Goal: Contribute content: Add original content to the website for others to see

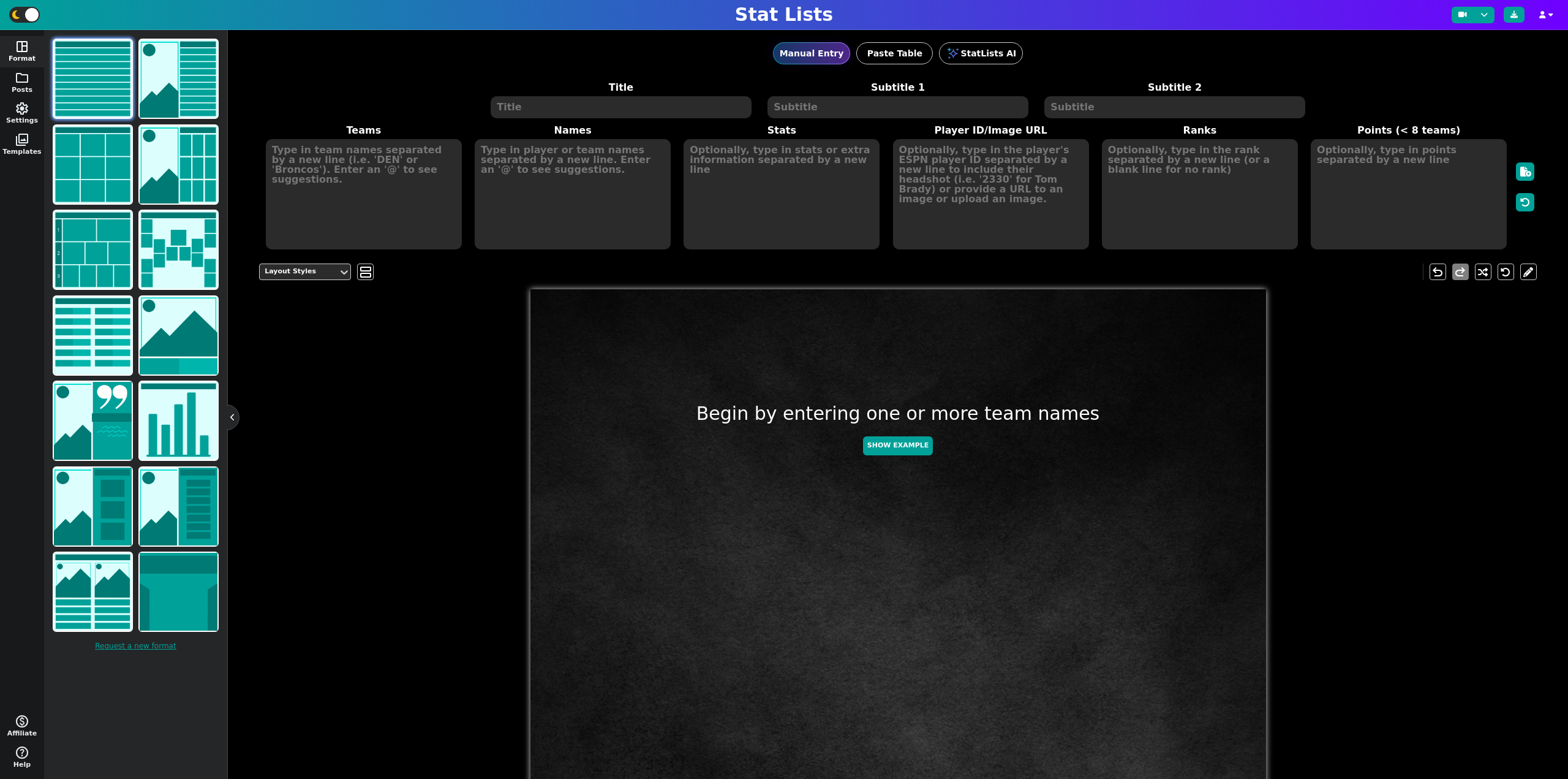
click at [615, 112] on textarea at bounding box center [620, 107] width 261 height 22
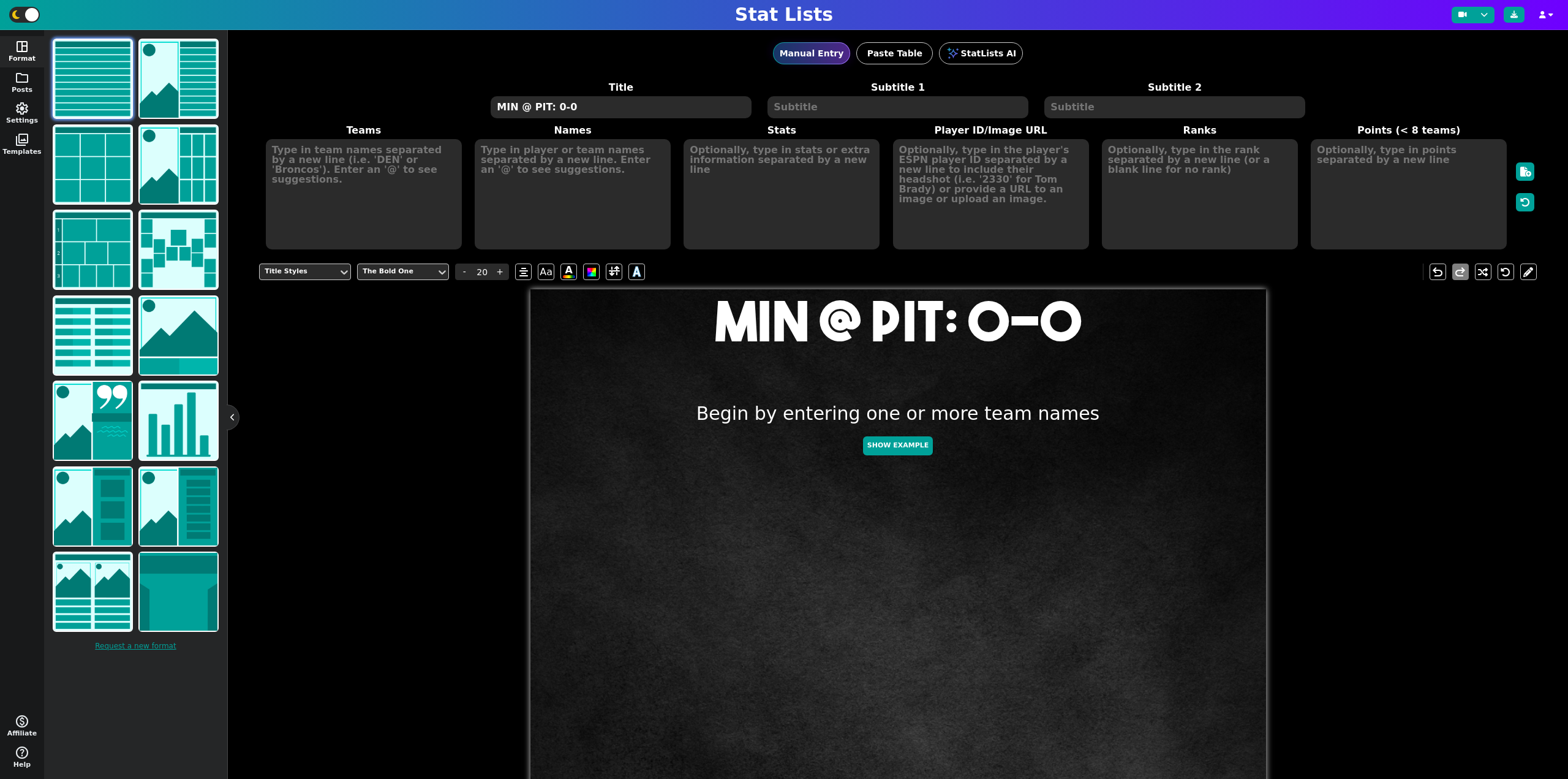
type textarea "MIN @ PIT: 0-0"
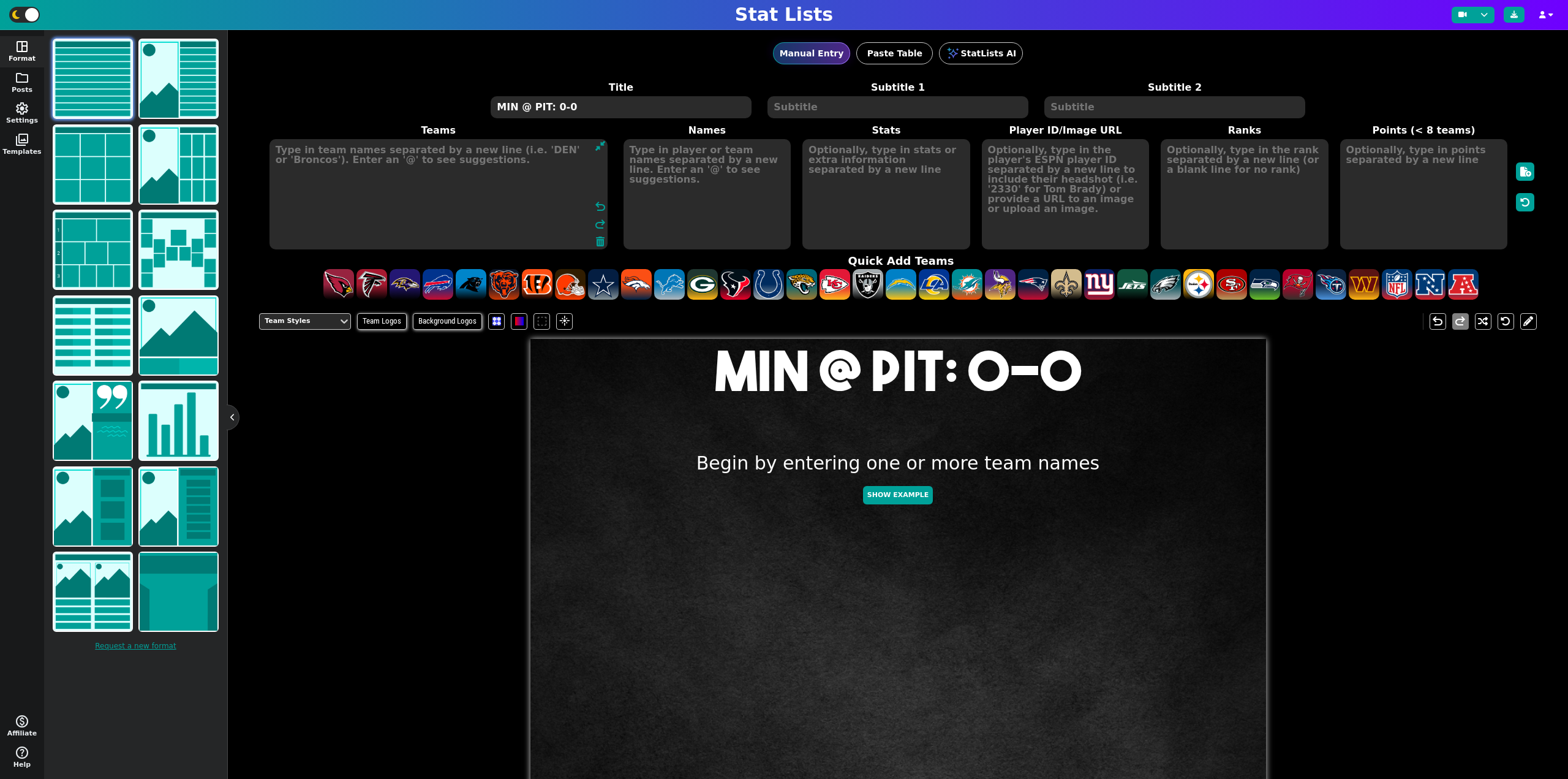
click at [335, 178] on textarea at bounding box center [439, 194] width 338 height 110
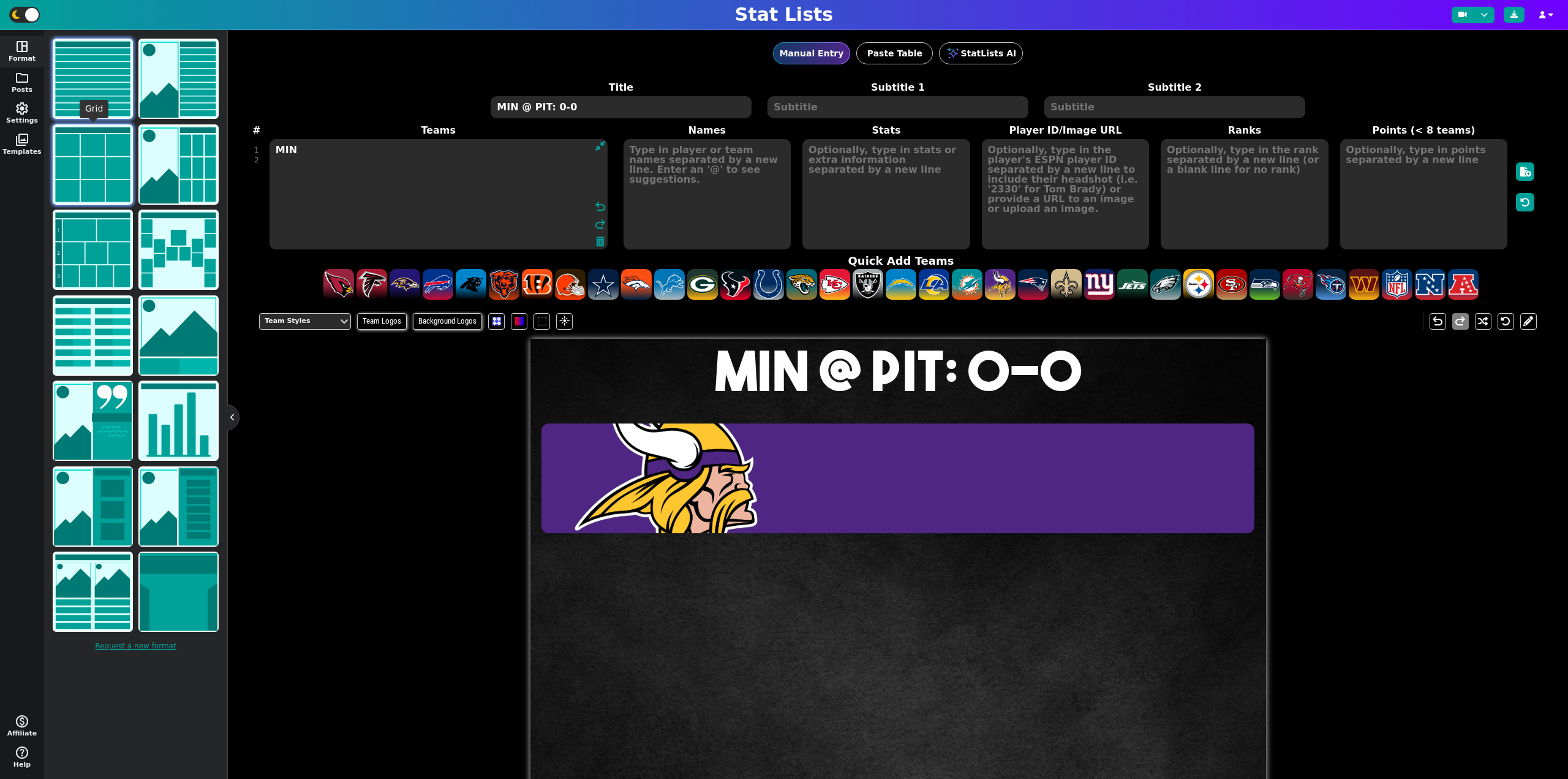
click at [99, 135] on img at bounding box center [93, 164] width 78 height 78
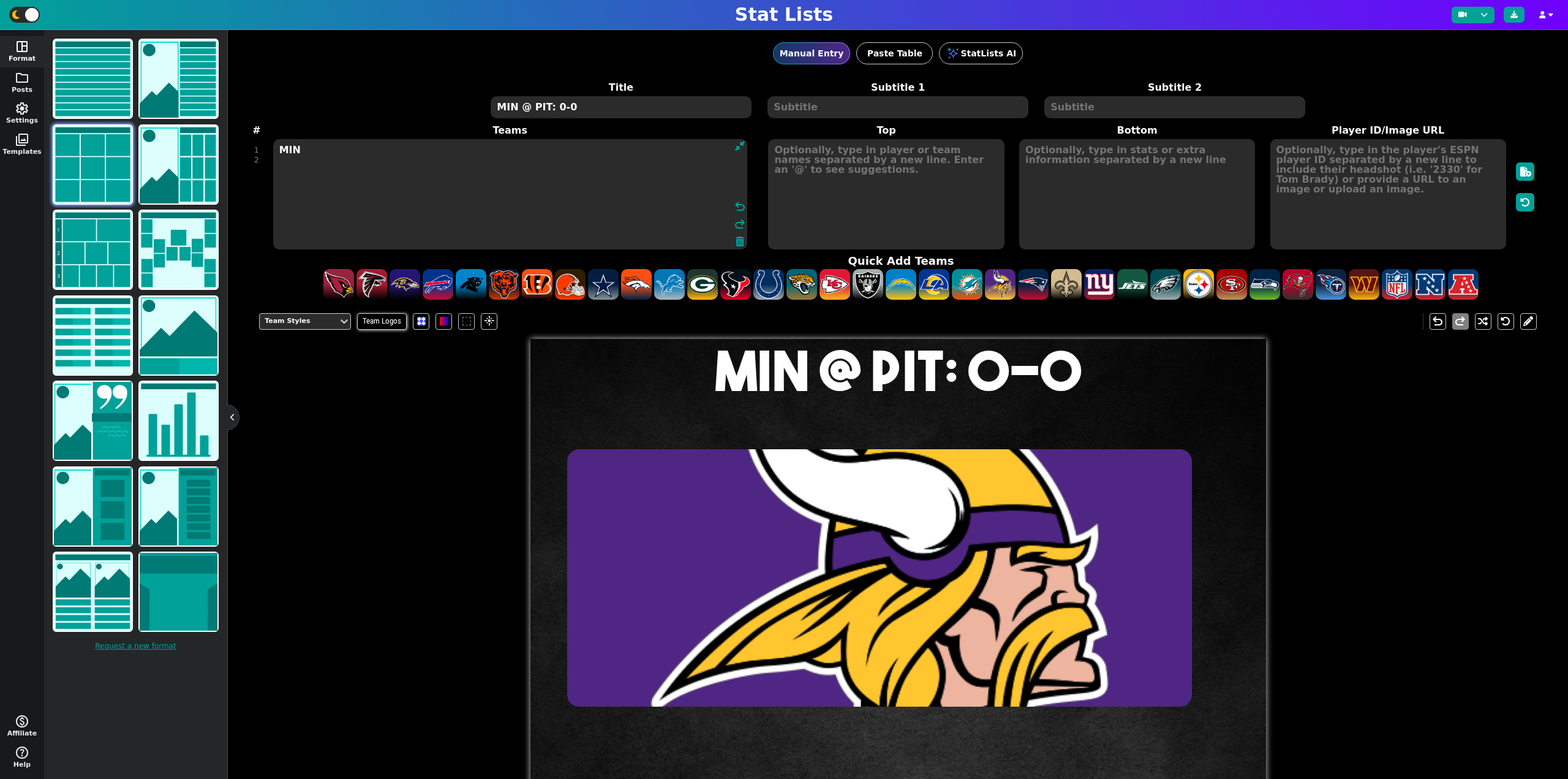
click at [431, 168] on textarea "MIN" at bounding box center [510, 194] width 474 height 110
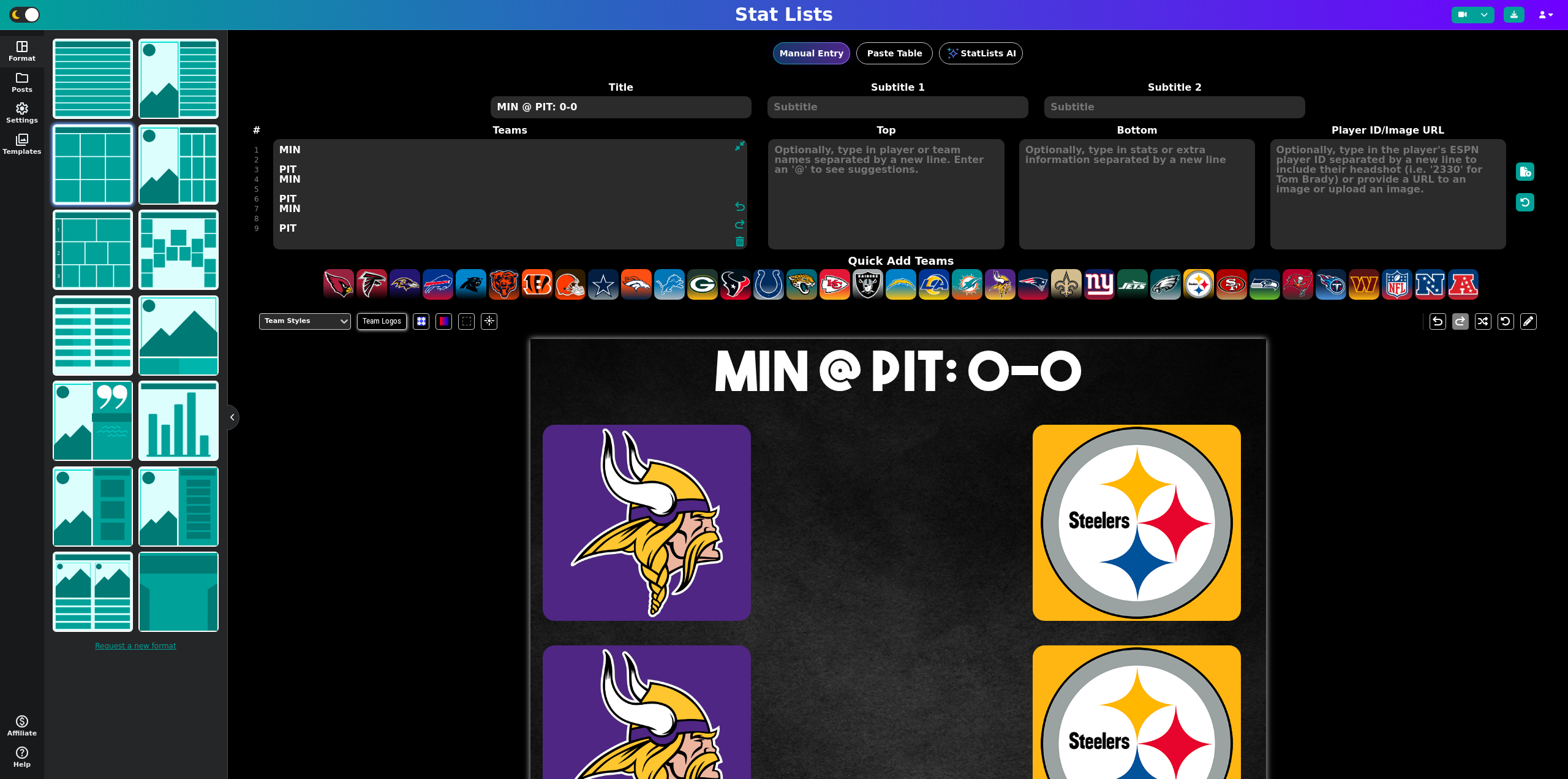
type textarea "MIN PIT MIN PIT MIN PIT"
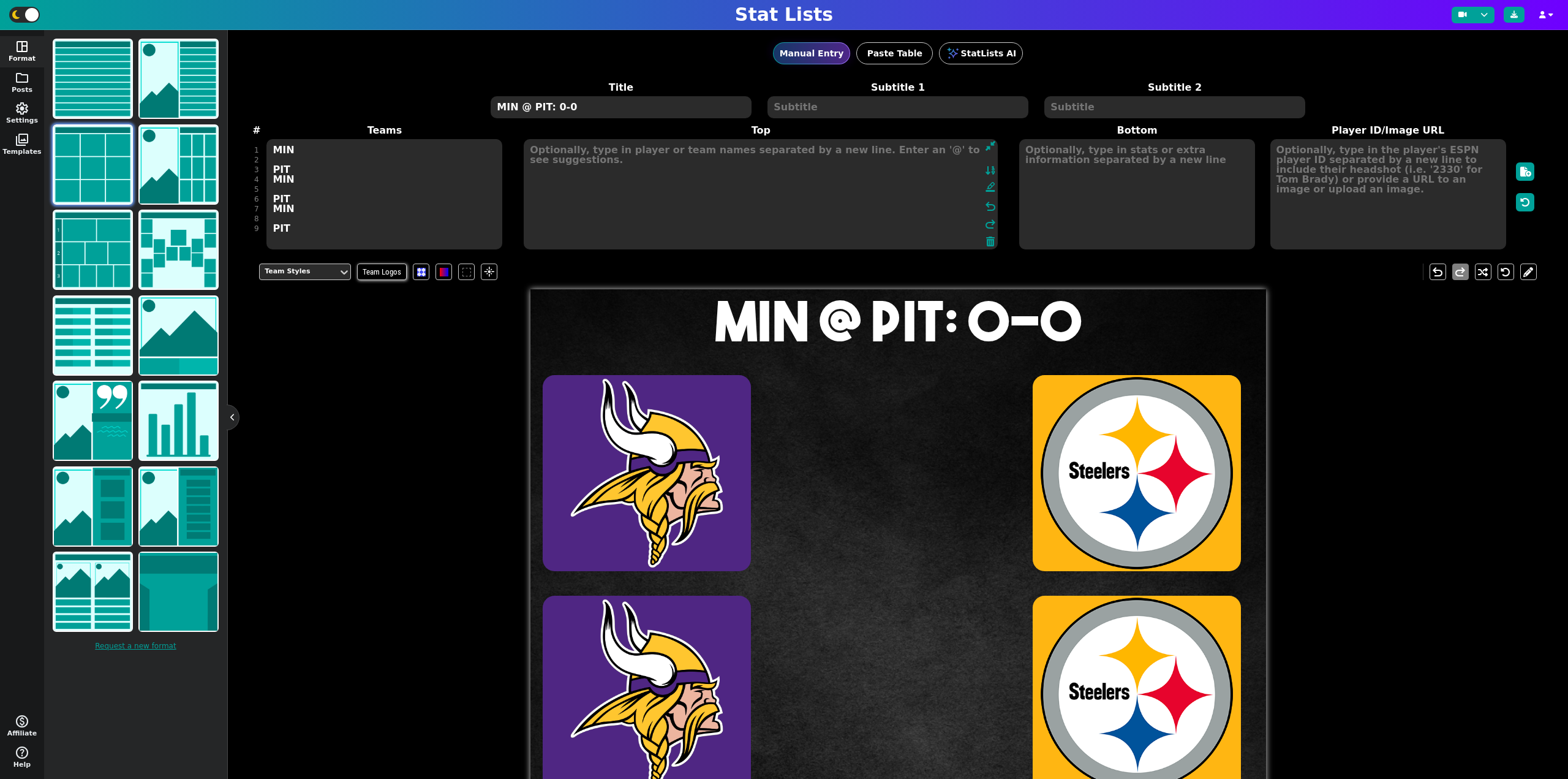
click at [810, 168] on textarea at bounding box center [760, 194] width 474 height 110
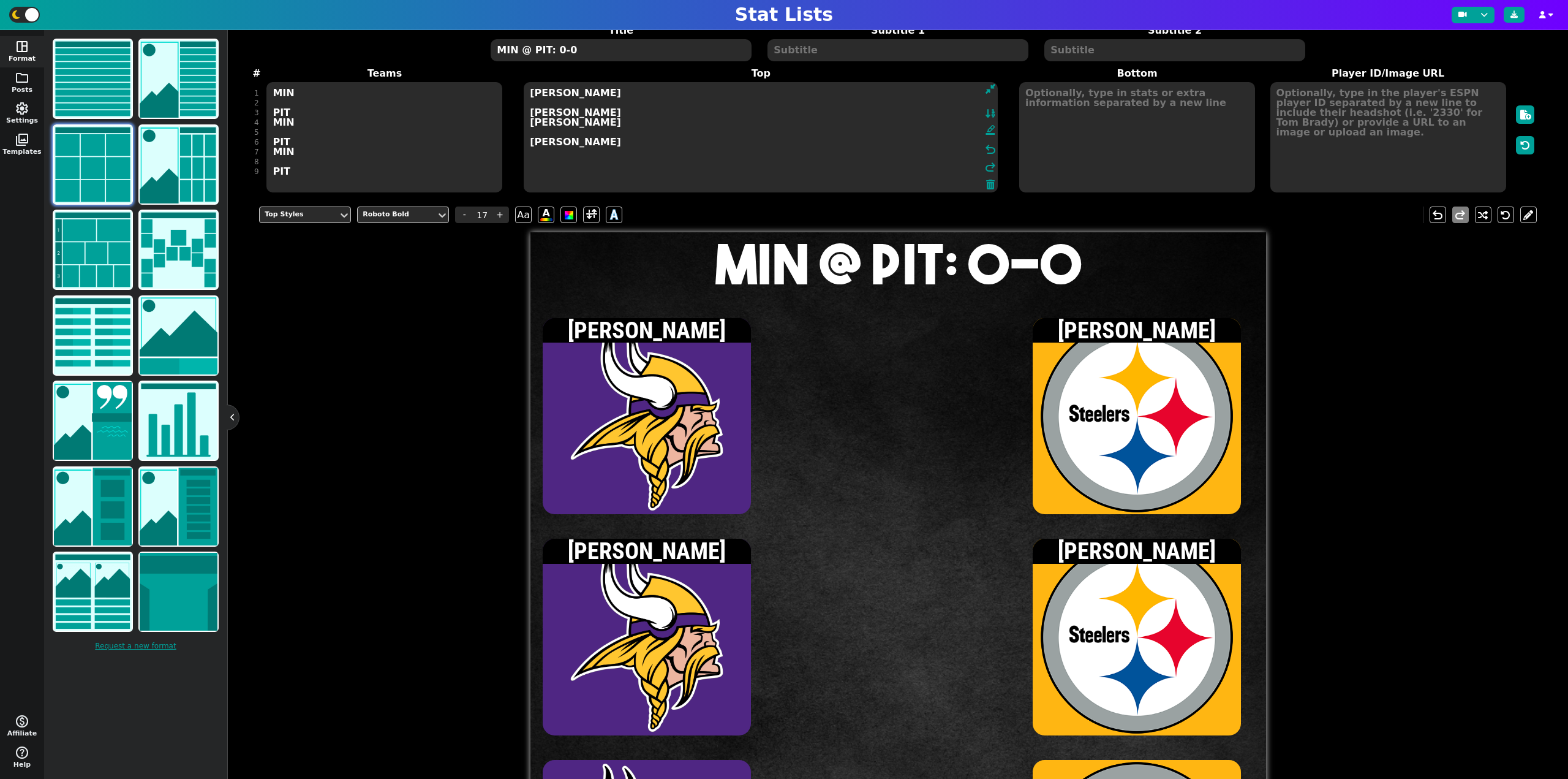
scroll to position [61, 0]
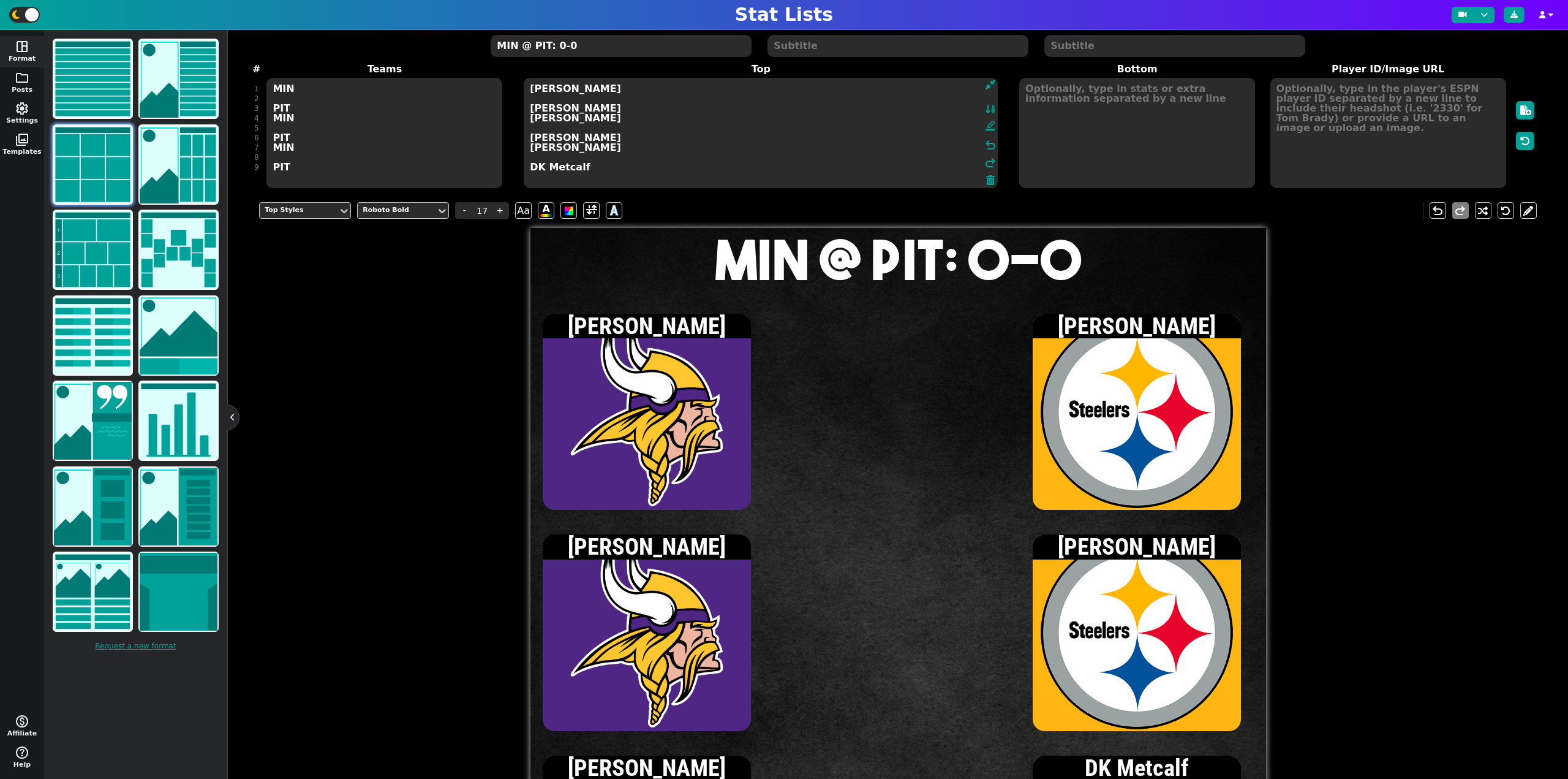
type textarea "[PERSON_NAME] [PERSON_NAME] [PERSON_NAME] [PERSON_NAME] [PERSON_NAME] DK Metcalf"
click at [1429, 147] on textarea at bounding box center [1388, 133] width 236 height 110
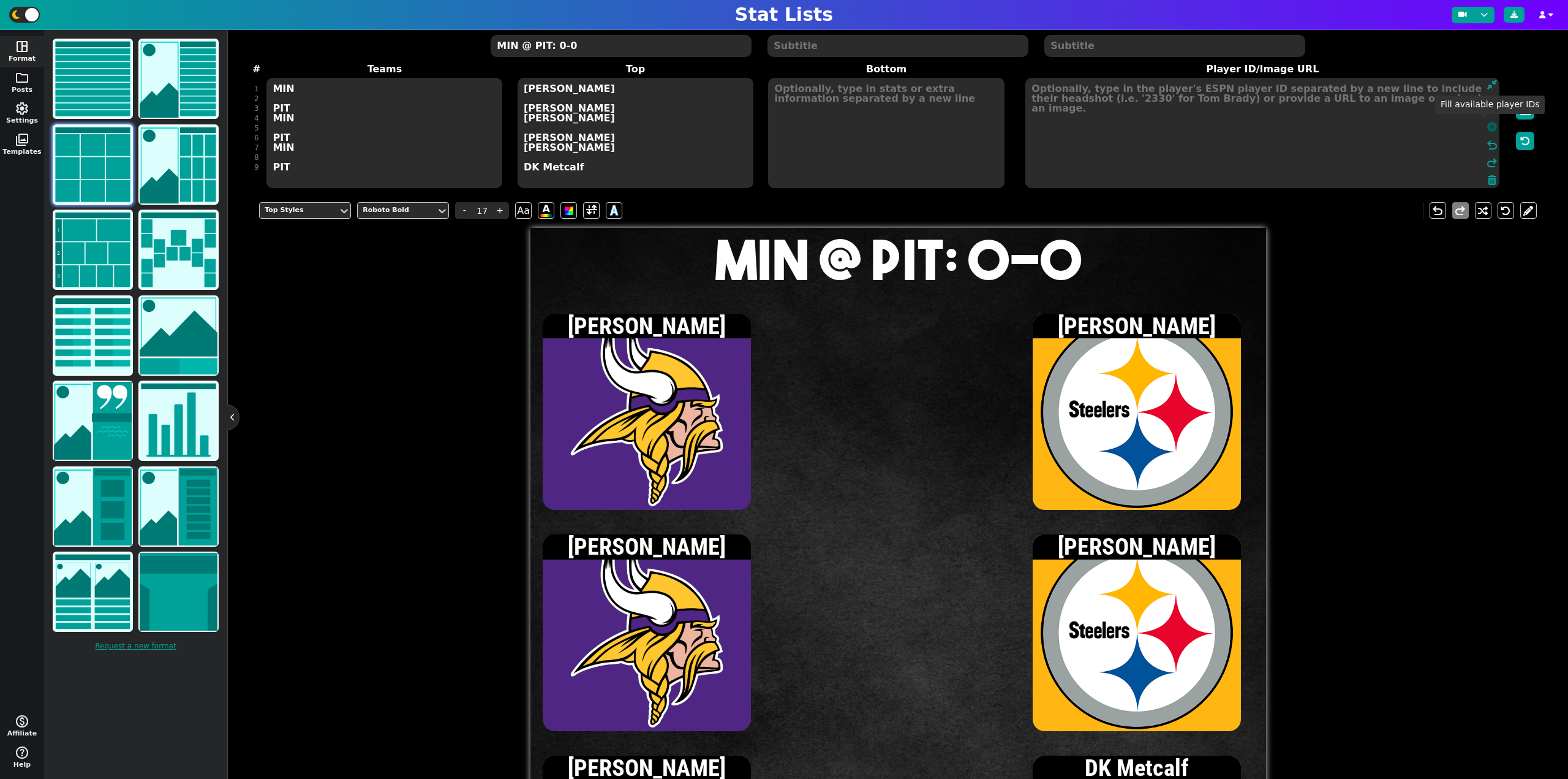
click at [1487, 128] on icon at bounding box center [1492, 126] width 10 height 10
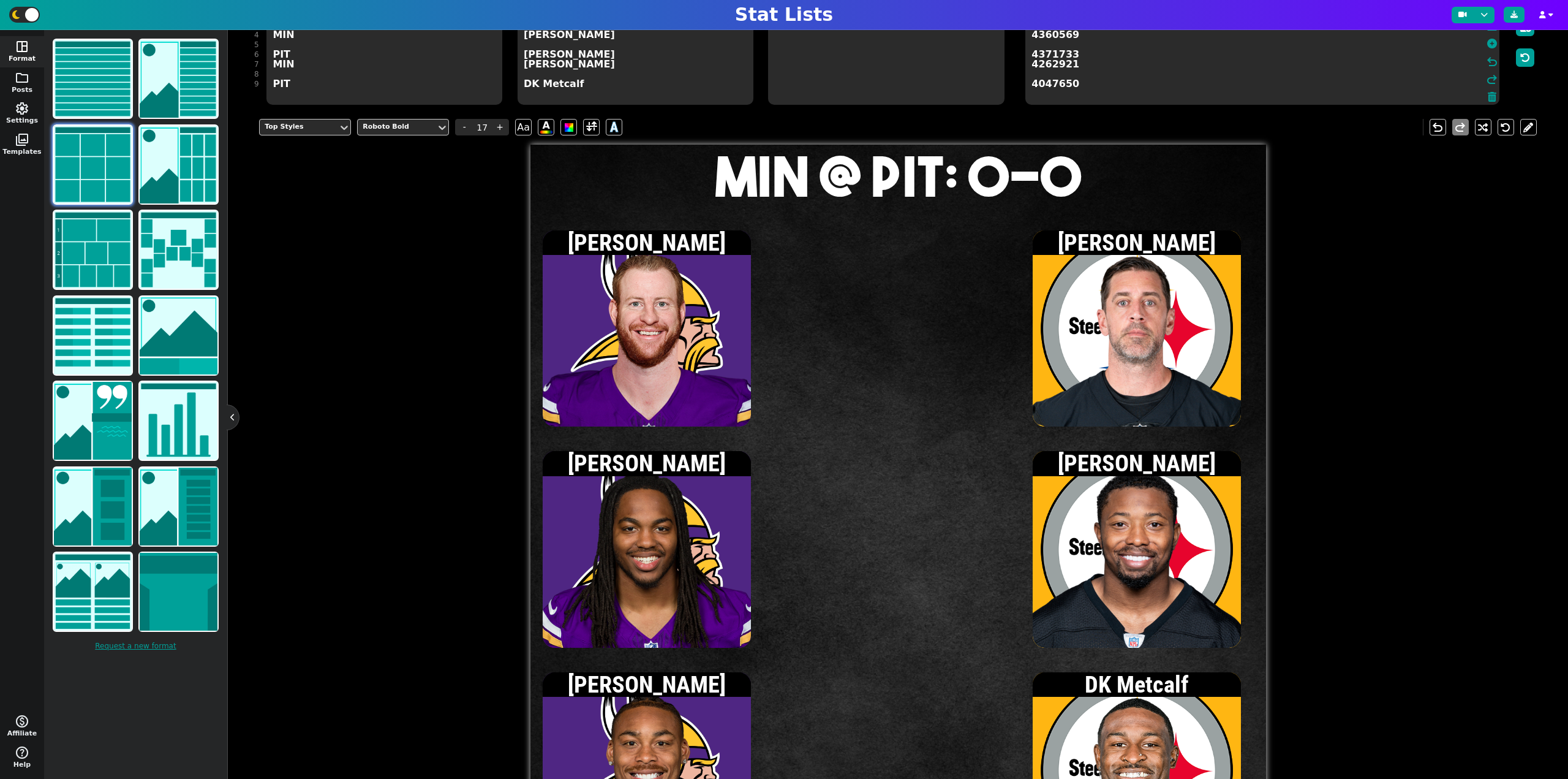
scroll to position [122, 0]
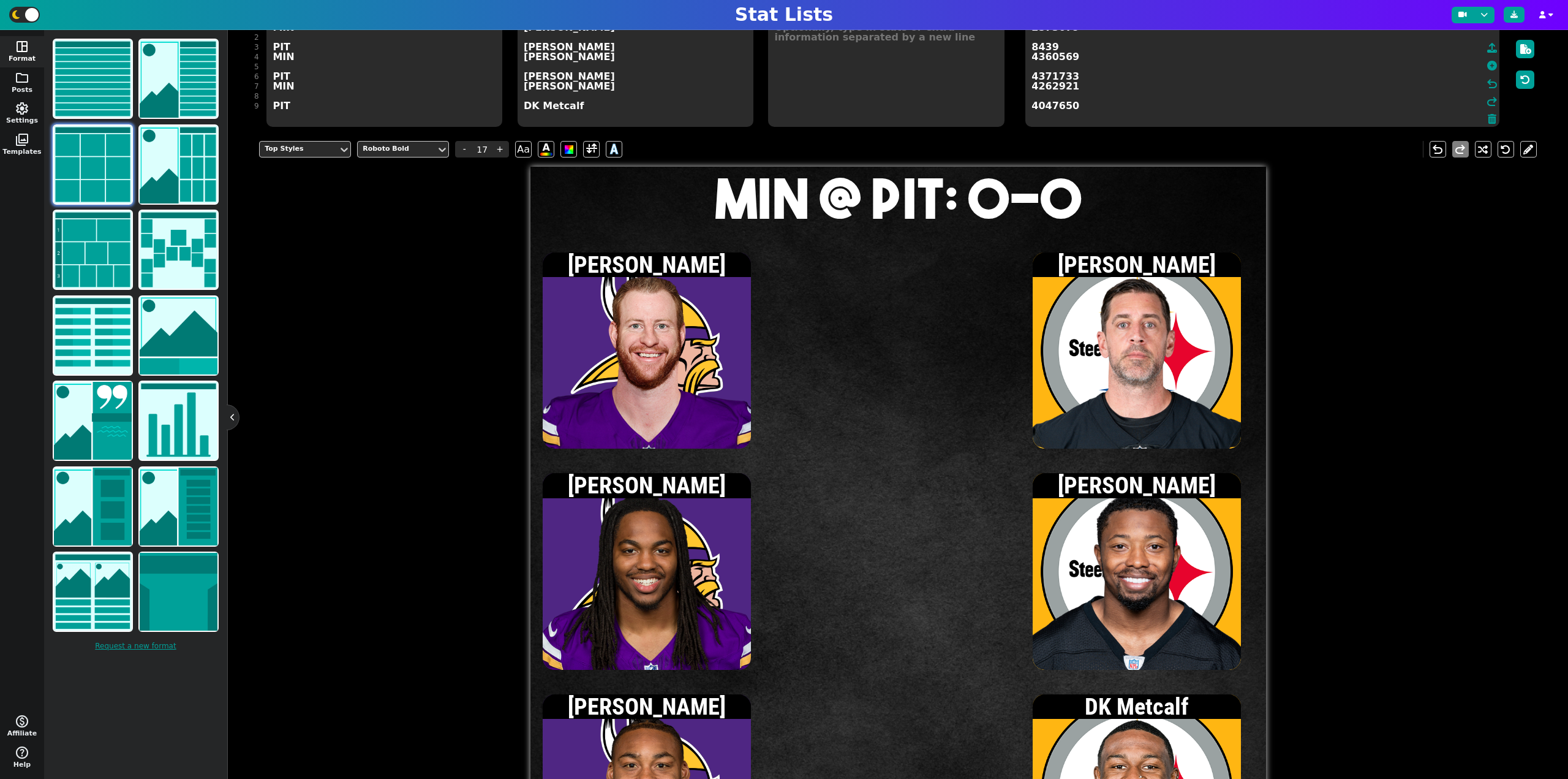
click at [843, 63] on textarea at bounding box center [886, 72] width 236 height 110
type input "15"
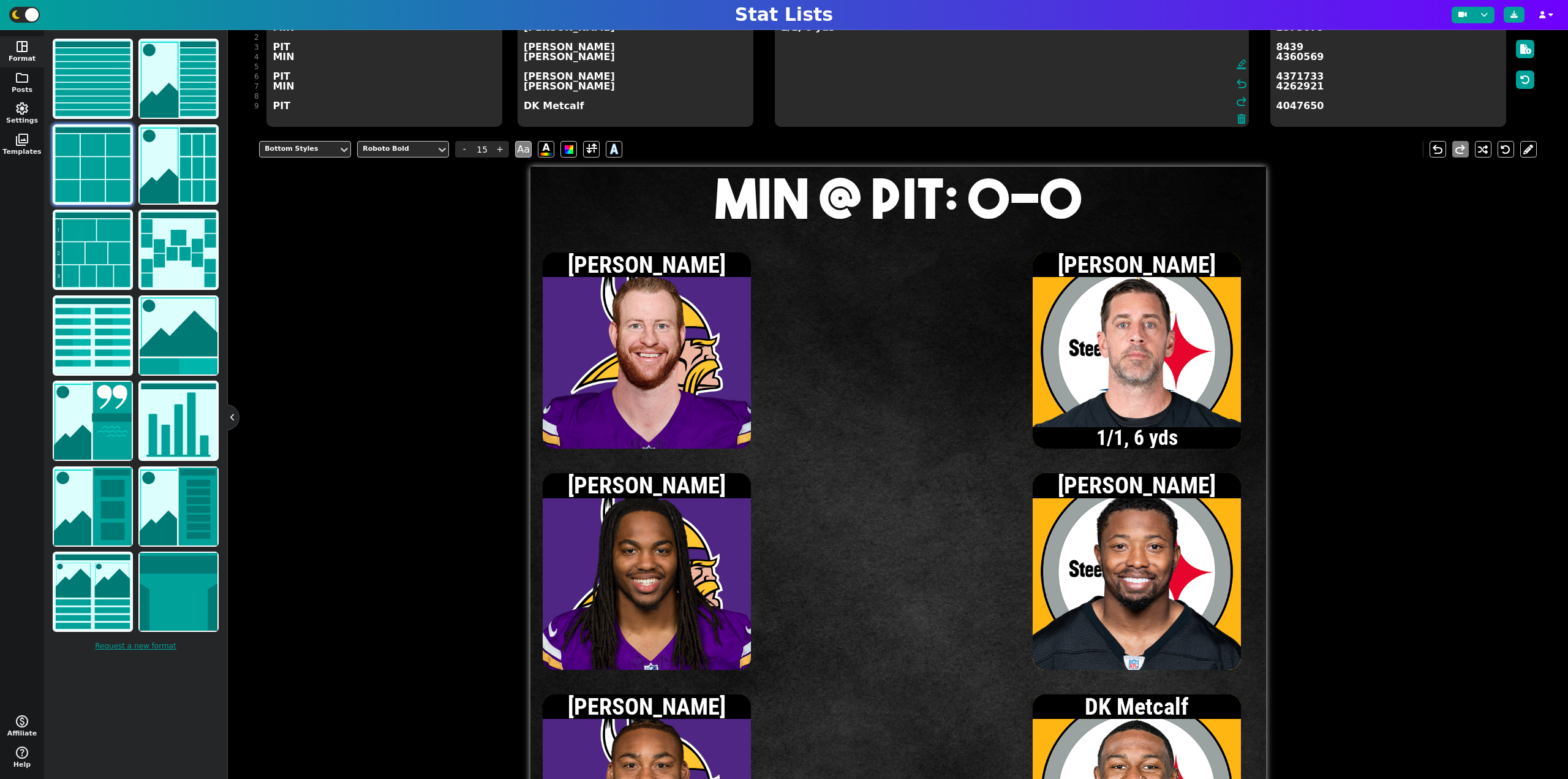
click at [781, 48] on textarea "1/1, 6 yds" at bounding box center [1012, 72] width 474 height 110
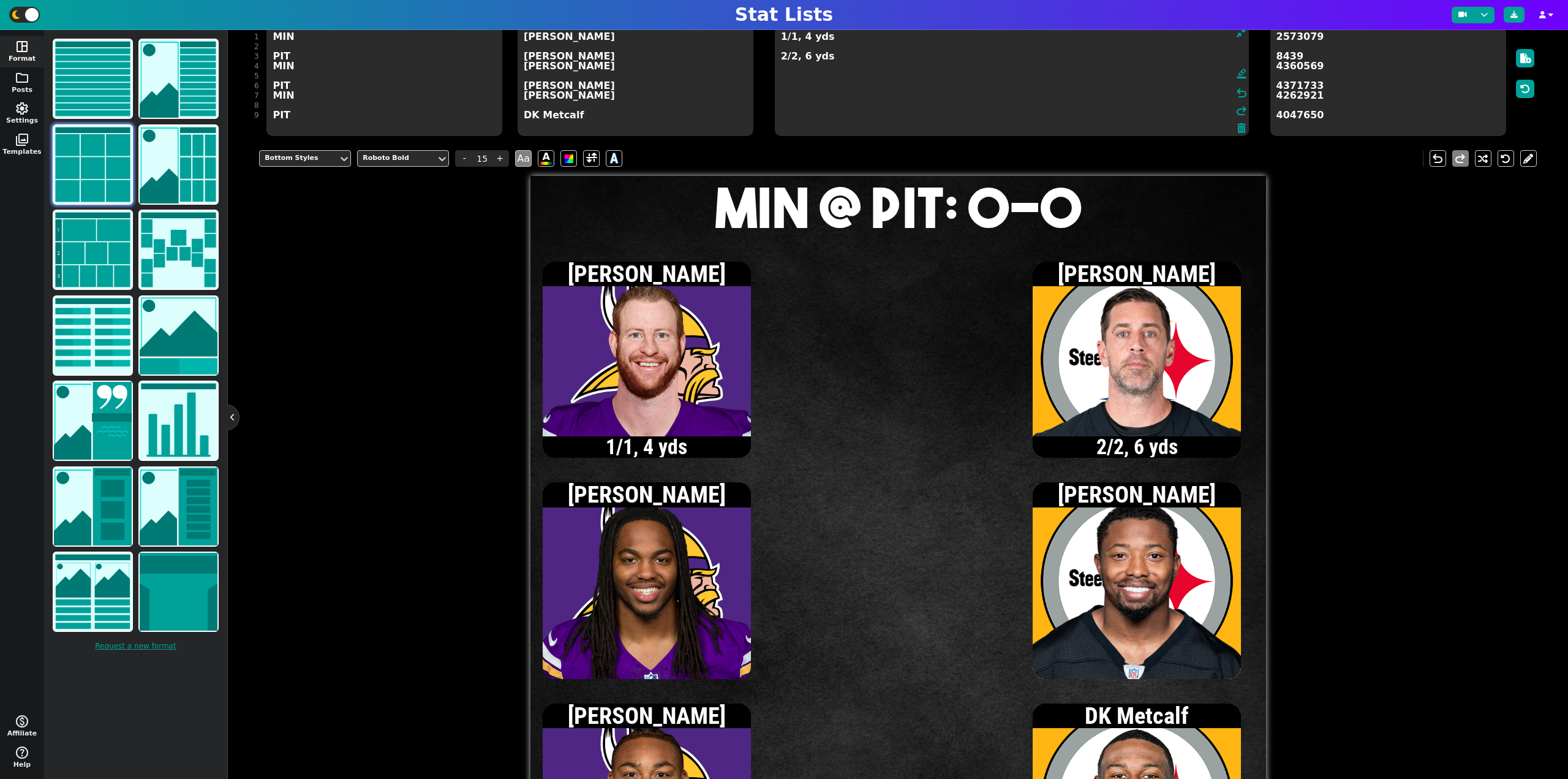
click at [848, 60] on textarea "1/1, 4 yds 2/2, 6 yds" at bounding box center [1012, 81] width 474 height 110
click at [794, 63] on textarea "1/1, 4 yds 2/2, 6 yds 1 rec, 4 yds" at bounding box center [1012, 81] width 474 height 110
click at [782, 38] on textarea "1/1, 4 yds 2/2, 6 yds 1 att, 7 yds 1 rec, 4 yds" at bounding box center [1012, 81] width 474 height 110
click at [782, 99] on textarea "[DATE] yds 2/2, 6 yds 1 att, 7 yds 1 rec, 4 yds" at bounding box center [1012, 81] width 474 height 110
click at [781, 68] on textarea "[DATE] yds 2/2, 6 yds 1 att, 7 yds 2 rec, 13 yds" at bounding box center [1012, 81] width 474 height 110
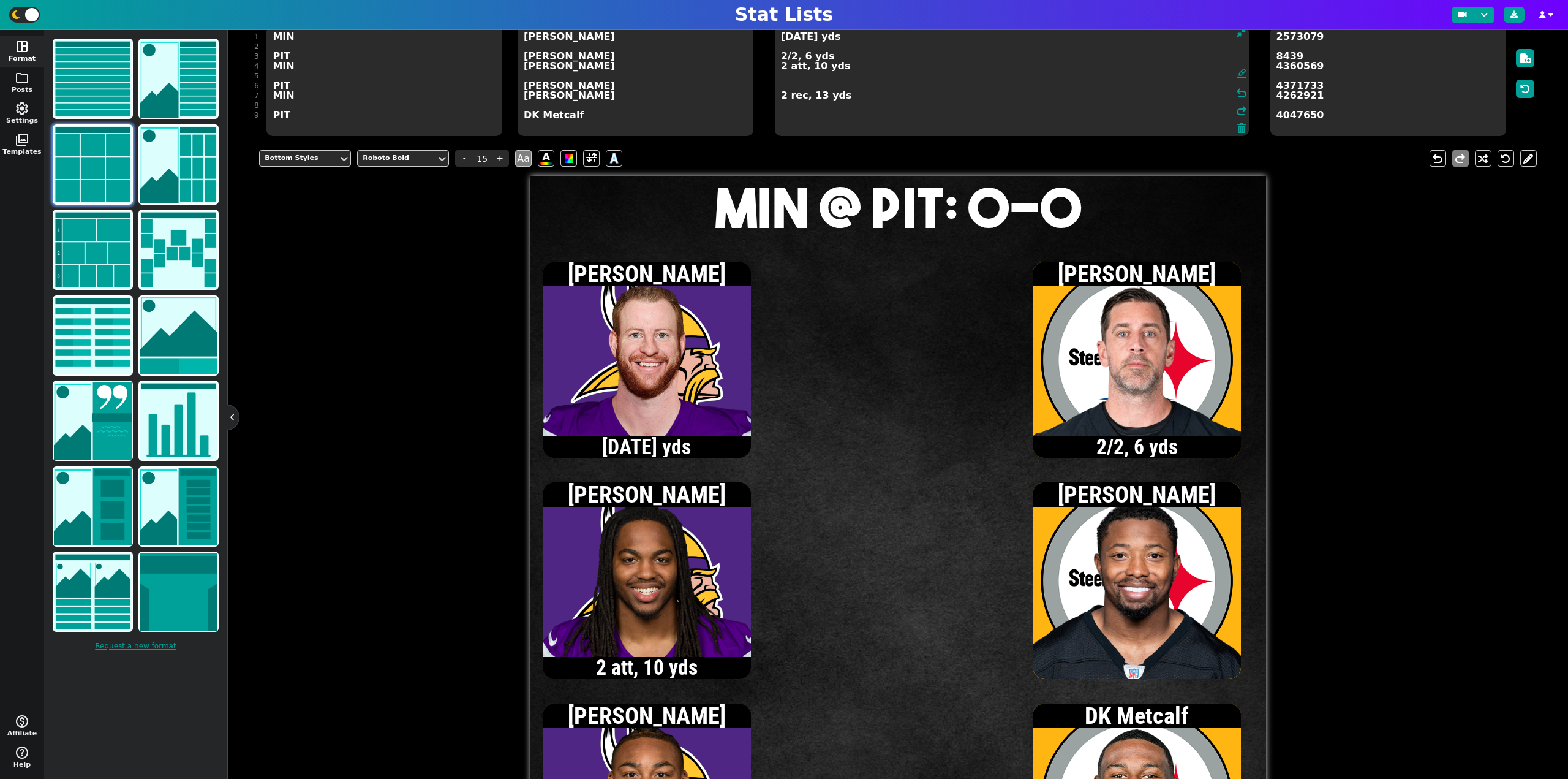
click at [781, 37] on textarea "[DATE] yds 2/2, 6 yds 2 att, 10 yds 2 rec, 13 yds" at bounding box center [1012, 81] width 474 height 110
click at [782, 69] on textarea "[DATE] yds 2/2, 6 yds 2 att, 10 yds 2 rec, 13 yds" at bounding box center [1012, 81] width 474 height 110
click at [782, 41] on textarea "[DATE] yds 2/2, 6 yds 3 att, 17 yds 2 rec, 13 yds" at bounding box center [1012, 81] width 474 height 110
click at [782, 97] on textarea "[DATE] yds 2/2, 6 yds 3 att, 17 yds 2 rec, 13 yds" at bounding box center [1012, 81] width 474 height 110
click at [782, 70] on textarea "[DATE] yds 2/2, 6 yds 3 att, 17 yds 3 rec, 35 yds" at bounding box center [1012, 81] width 474 height 110
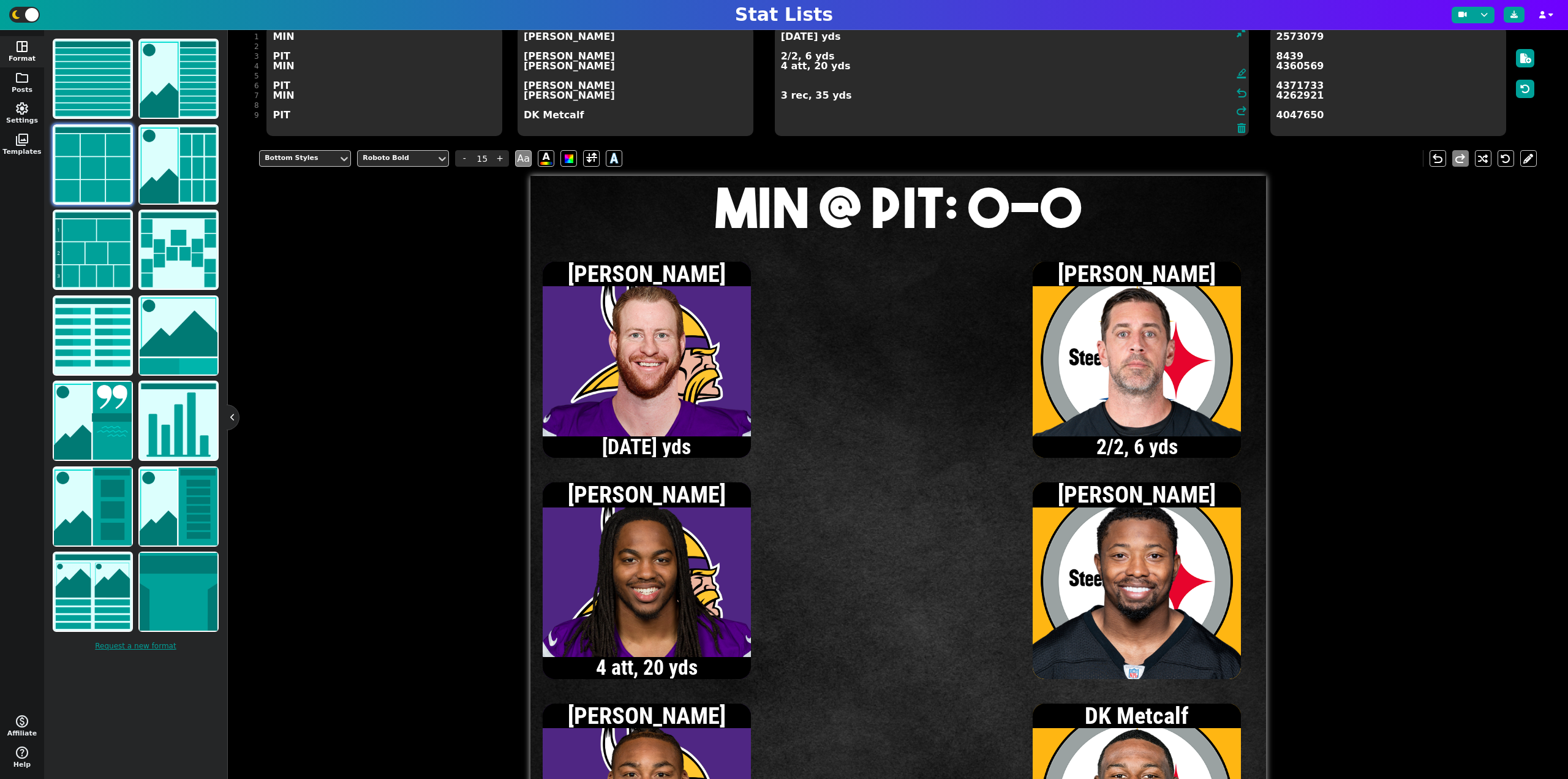
click at [782, 38] on textarea "[DATE] yds 2/2, 6 yds 4 att, 20 yds 3 rec, 35 yds" at bounding box center [1012, 81] width 474 height 110
click at [782, 97] on textarea "[DATE] yds 2/2, 6 yds 4 att, 20 yds 3 rec, 35 yds" at bounding box center [1012, 81] width 474 height 110
type textarea "[DATE] yds 2/2, 6 yds 4 att, 20 yds 4 rec, 38 yds"
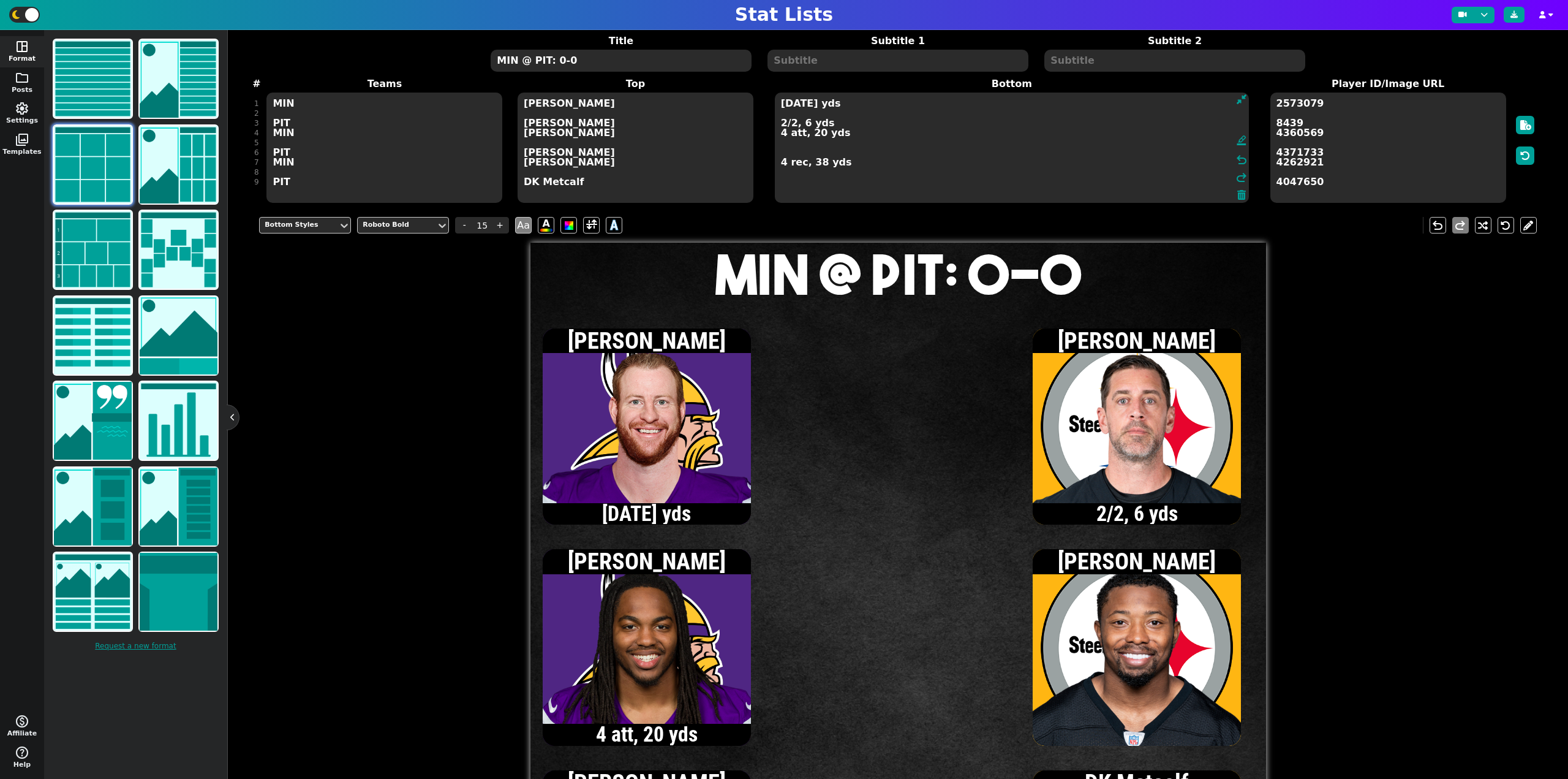
scroll to position [0, 0]
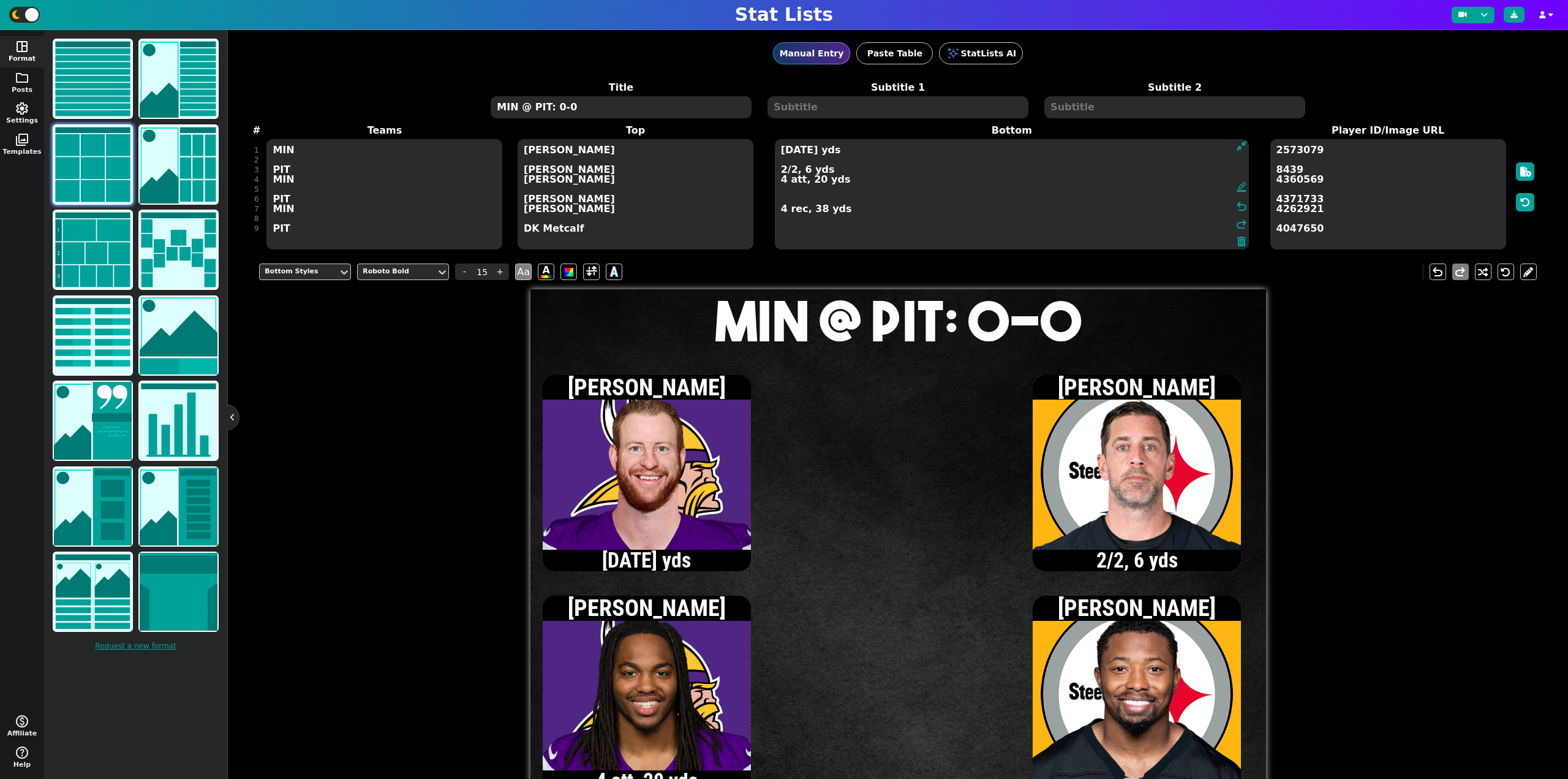
click at [561, 110] on textarea "MIN @ PIT: 0-0" at bounding box center [620, 107] width 261 height 22
type input "20"
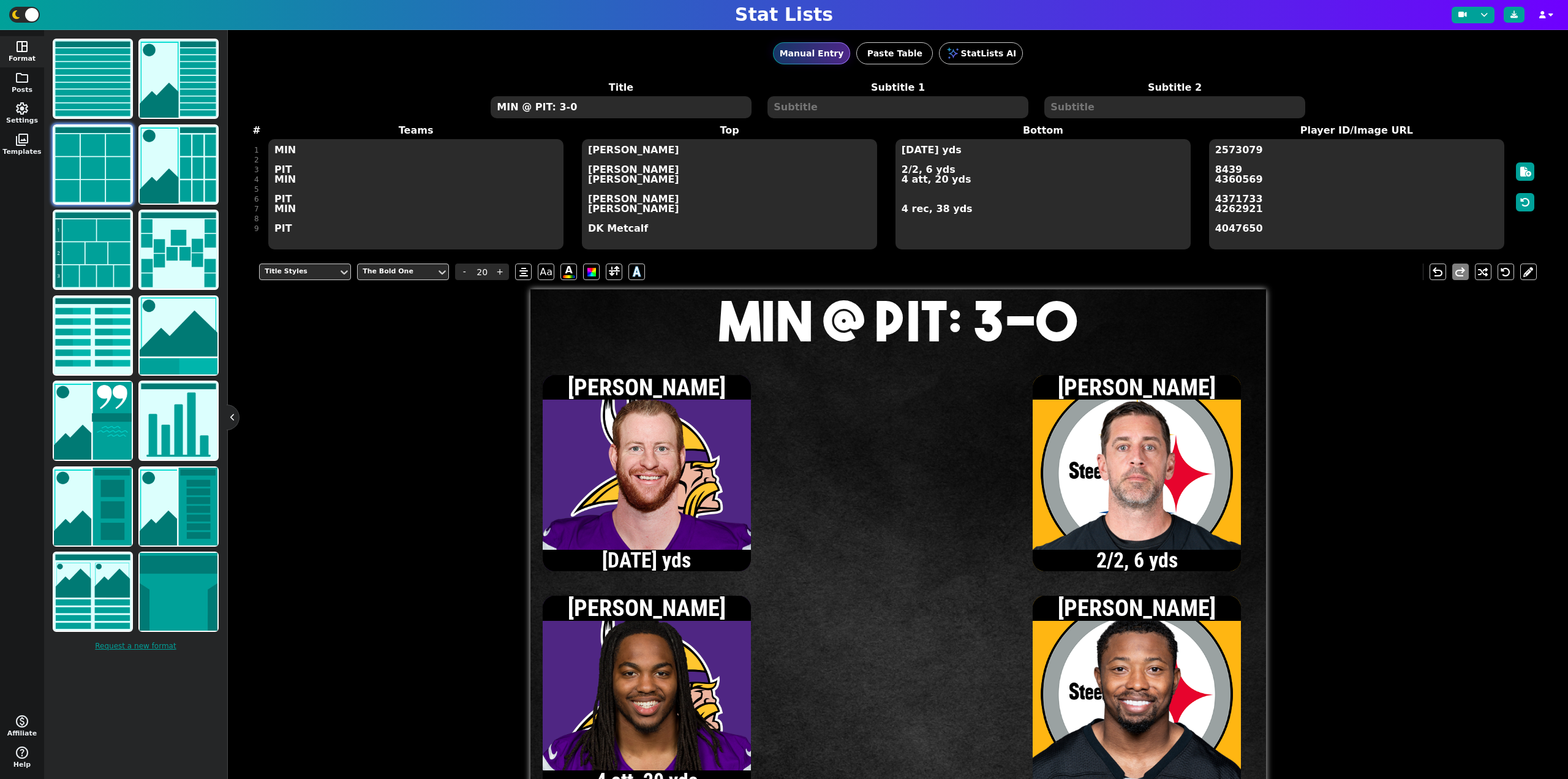
type textarea "MIN @ PIT: 3-0"
click at [1006, 197] on textarea "[DATE] yds 2/2, 6 yds 4 att, 20 yds 4 rec, 38 yds" at bounding box center [1043, 194] width 295 height 110
type input "15"
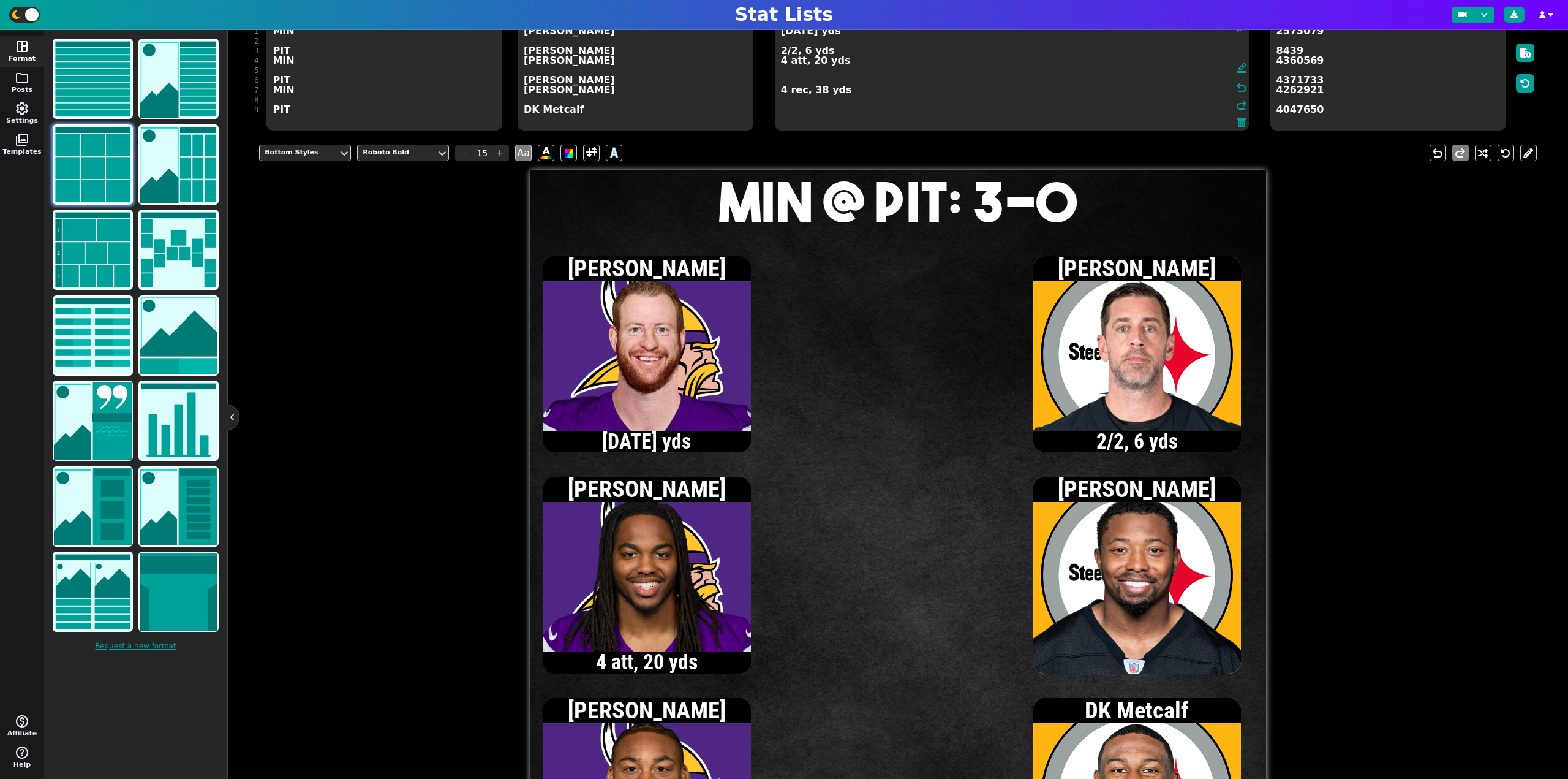
scroll to position [122, 0]
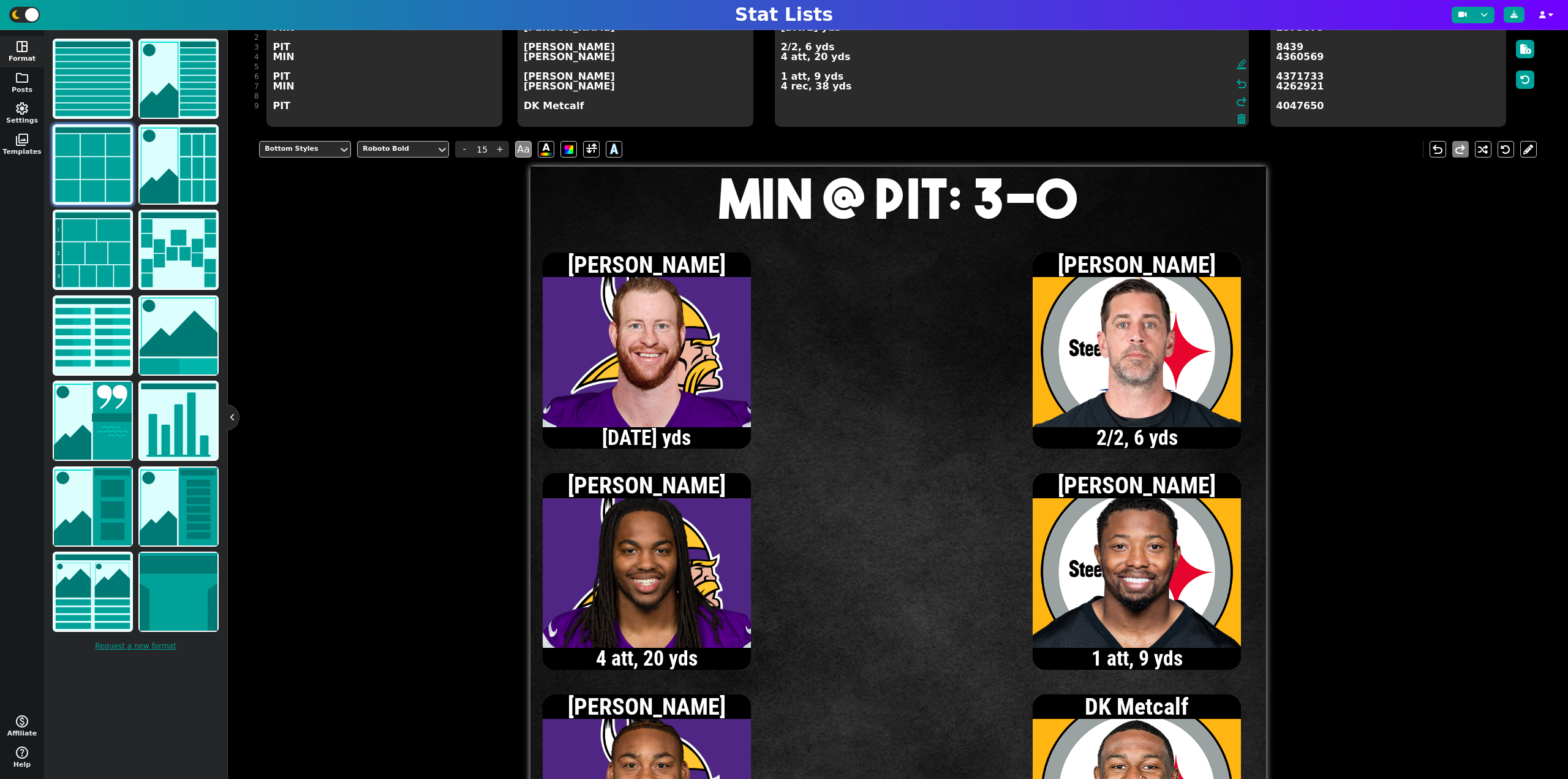
click at [782, 48] on textarea "[DATE] yds 2/2, 6 yds 4 att, 20 yds 1 att, 9 yds 4 rec, 38 yds" at bounding box center [1012, 72] width 474 height 110
click at [783, 47] on textarea "[DATE] yds [DATE] yds 4 att, 20 yds 1 att, 9 yds 4 rec, 38 yds" at bounding box center [1012, 72] width 474 height 110
click at [803, 102] on textarea "[DATE] yds [DATE] yds 4 att, 20 yds 1 att, 9 yds 4 rec, 38 yds" at bounding box center [1012, 72] width 474 height 110
click at [782, 48] on textarea "[DATE] yds [DATE] yds 4 att, 20 yds 1 att, 9 yds 4 rec, 38 yds 1 rec, 14 yds" at bounding box center [1012, 72] width 474 height 110
click at [782, 48] on textarea "[DATE] yds [DATE] yds 4 att, 20 yds 1 att, 9 yds 4 rec, 38 yds 1 rec, 14 yds" at bounding box center [1012, 72] width 474 height 110
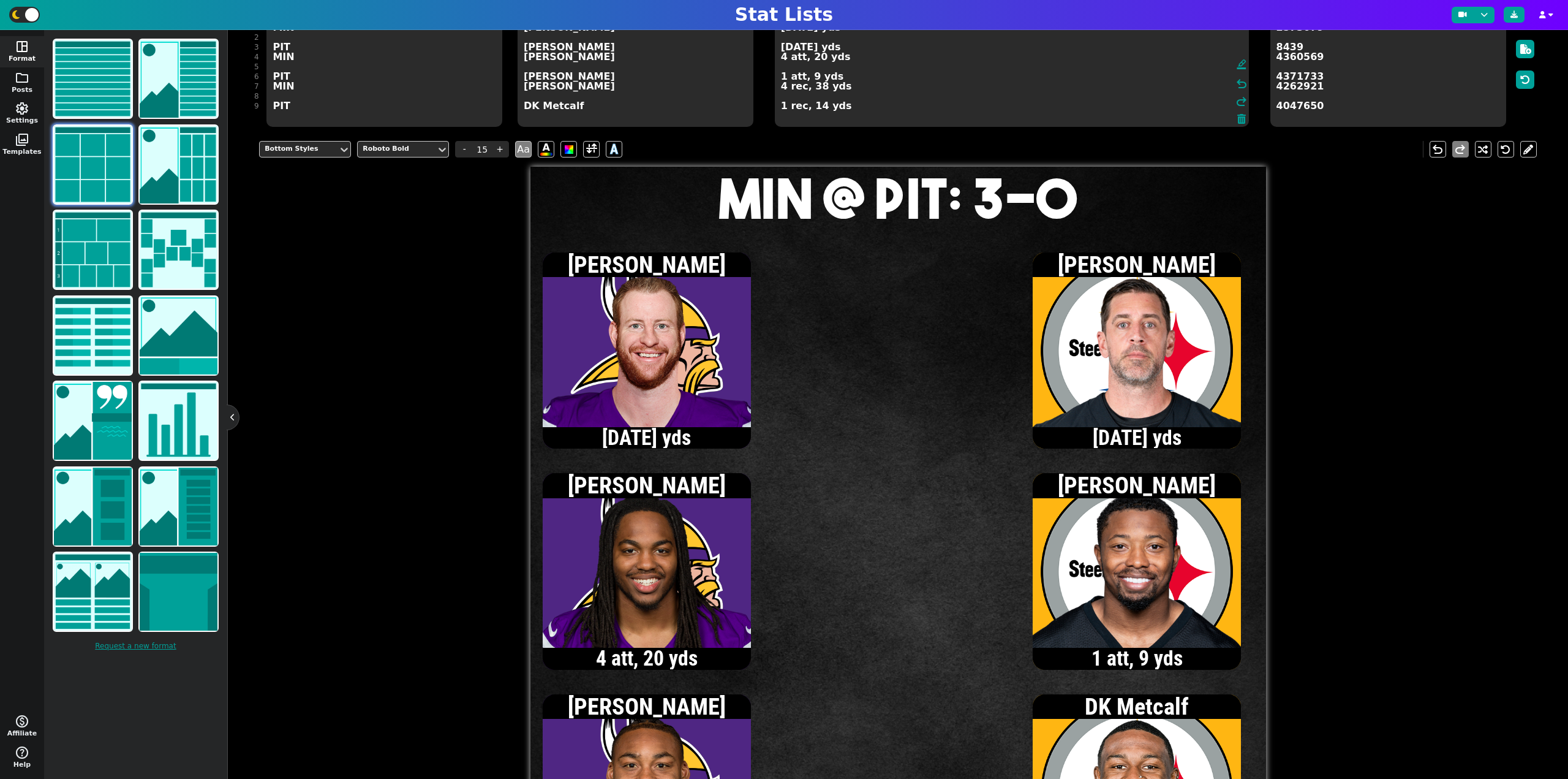
click at [782, 109] on textarea "[DATE] yds [DATE] yds 4 att, 20 yds 1 att, 9 yds 4 rec, 38 yds 1 rec, 14 yds" at bounding box center [1012, 72] width 474 height 110
click at [782, 48] on textarea "[DATE] yds [DATE] yds 4 att, 20 yds 1 att, 9 yds 4 rec, 38 yds 2 rec, 31 yds" at bounding box center [1012, 72] width 474 height 110
click at [782, 107] on textarea "[DATE] yds [DATE] yds 4 att, 20 yds 1 att, 9 yds 4 rec, 38 yds 2 rec, 31 yds" at bounding box center [1012, 72] width 474 height 110
click at [783, 47] on textarea "[DATE] yds [DATE] yds 4 att, 20 yds 1 att, 9 yds 4 rec, 38 yds 3 rec, 42 yds" at bounding box center [1012, 72] width 474 height 110
click at [780, 76] on textarea "[DATE] yds [DATE] yds 4 att, 20 yds 1 att, 9 yds 4 rec, 38 yds 3 rec, 42 yds" at bounding box center [1012, 72] width 474 height 110
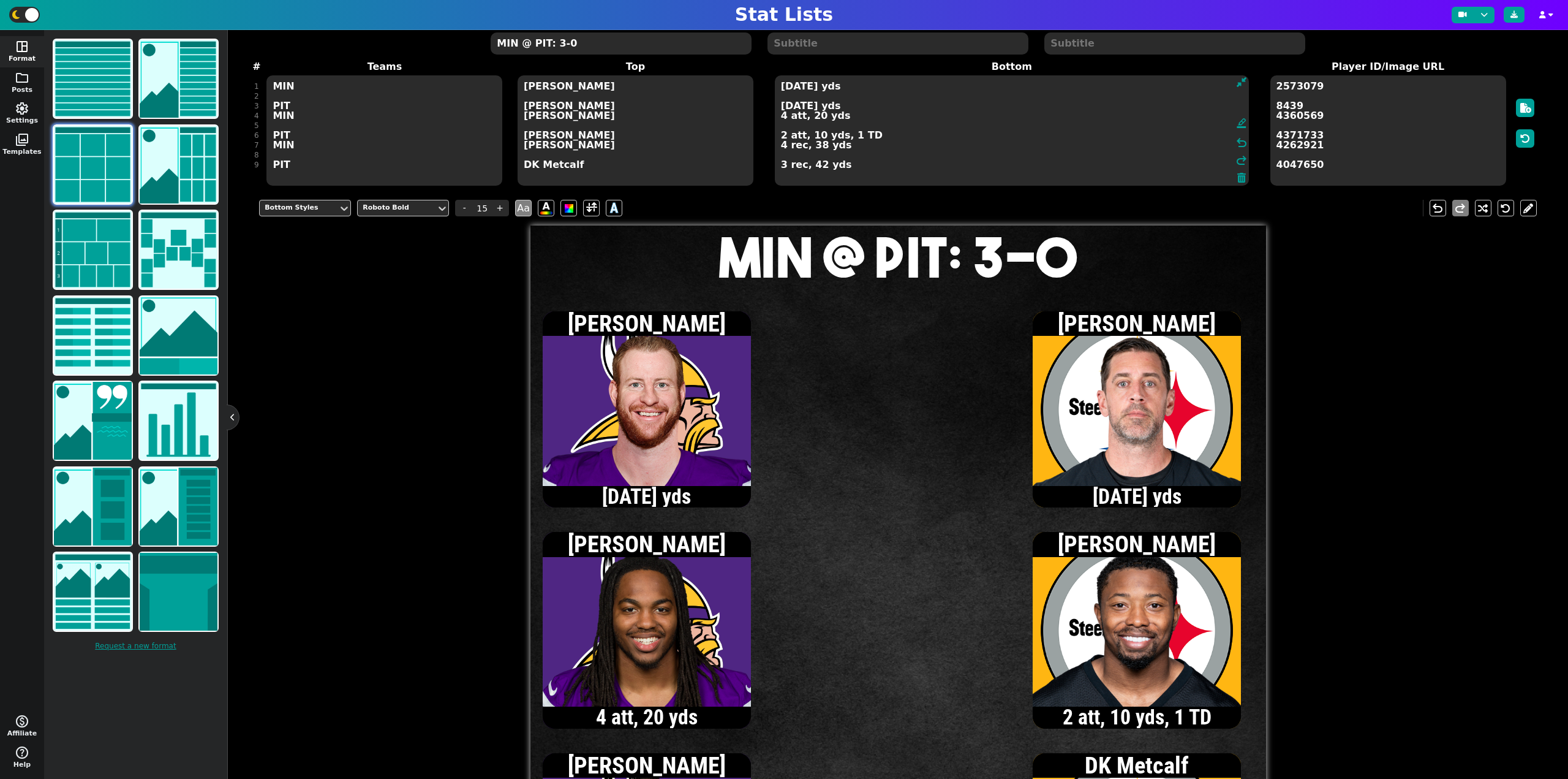
scroll to position [61, 0]
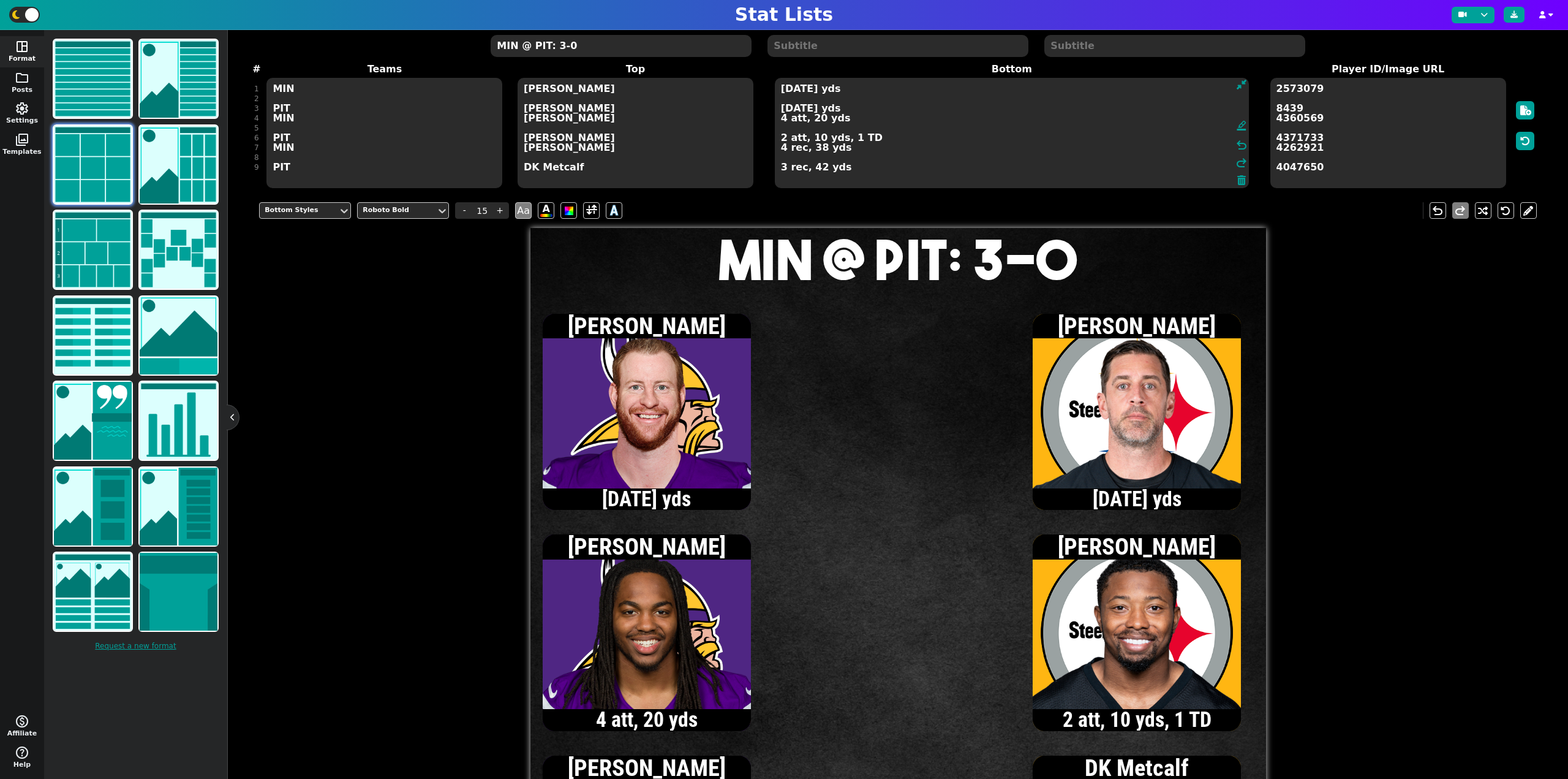
type textarea "[DATE] yds [DATE] yds 4 att, 20 yds 2 att, 10 yds, 1 TD 4 rec, 38 yds 3 rec, 42…"
click at [605, 42] on textarea "MIN @ PIT: 3-0" at bounding box center [620, 46] width 261 height 22
type input "20"
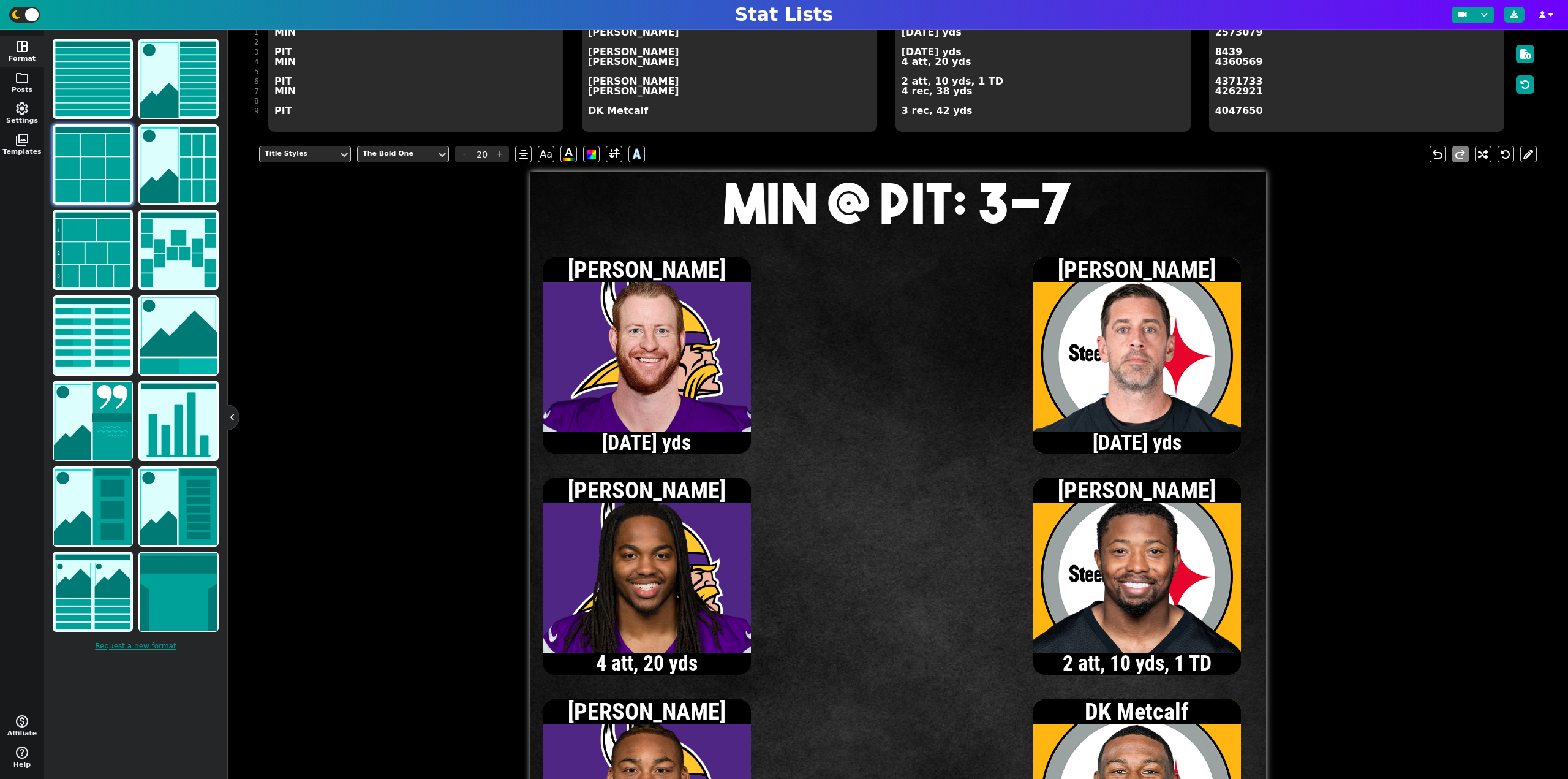
scroll to position [122, 0]
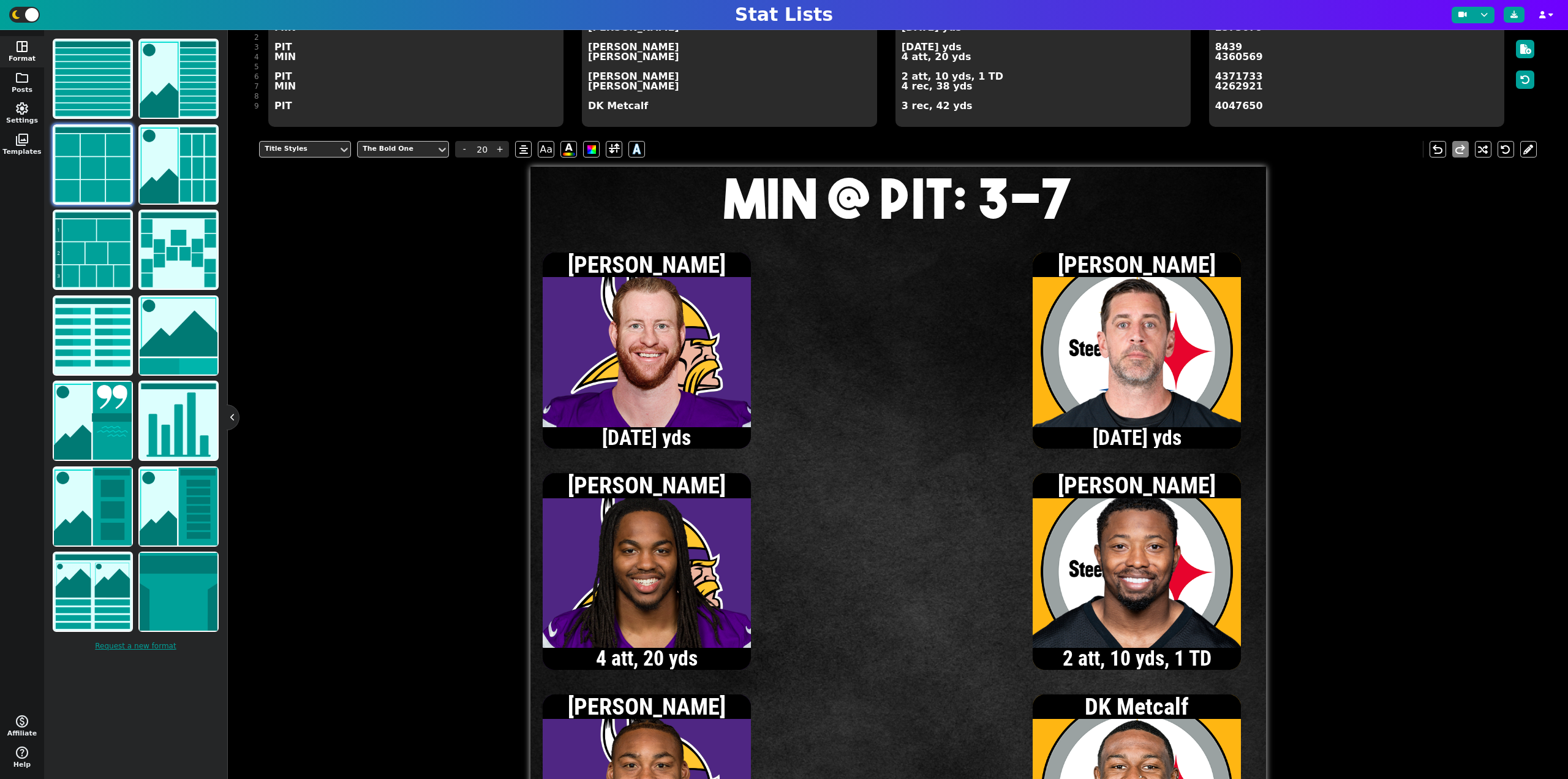
type textarea "MIN @ PIT: 3-7"
click at [900, 60] on textarea "[DATE] yds [DATE] yds 4 att, 20 yds 2 att, 10 yds, 1 TD 4 rec, 38 yds 3 rec, 42…" at bounding box center [1043, 72] width 295 height 110
type input "15"
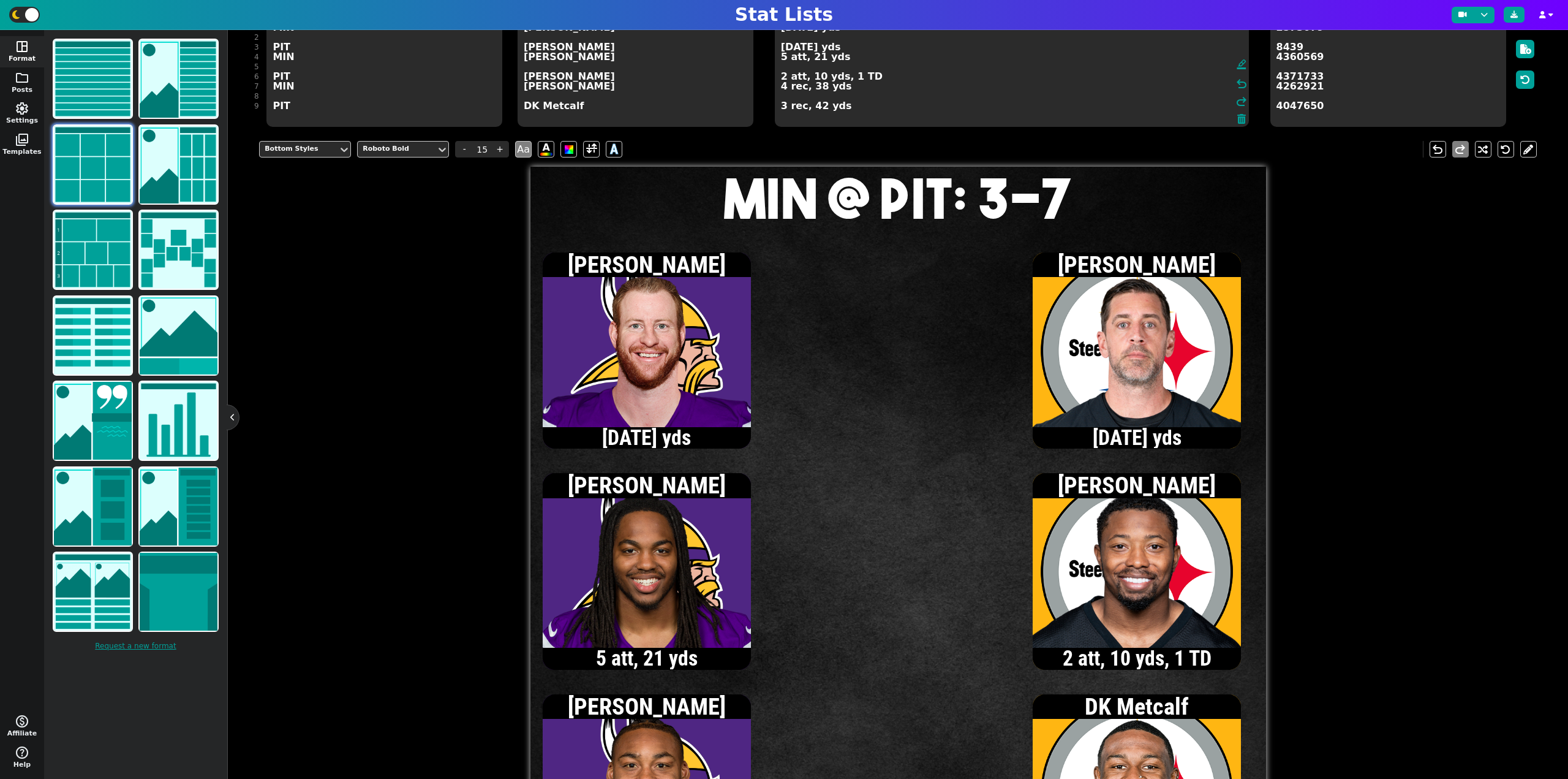
scroll to position [113, 0]
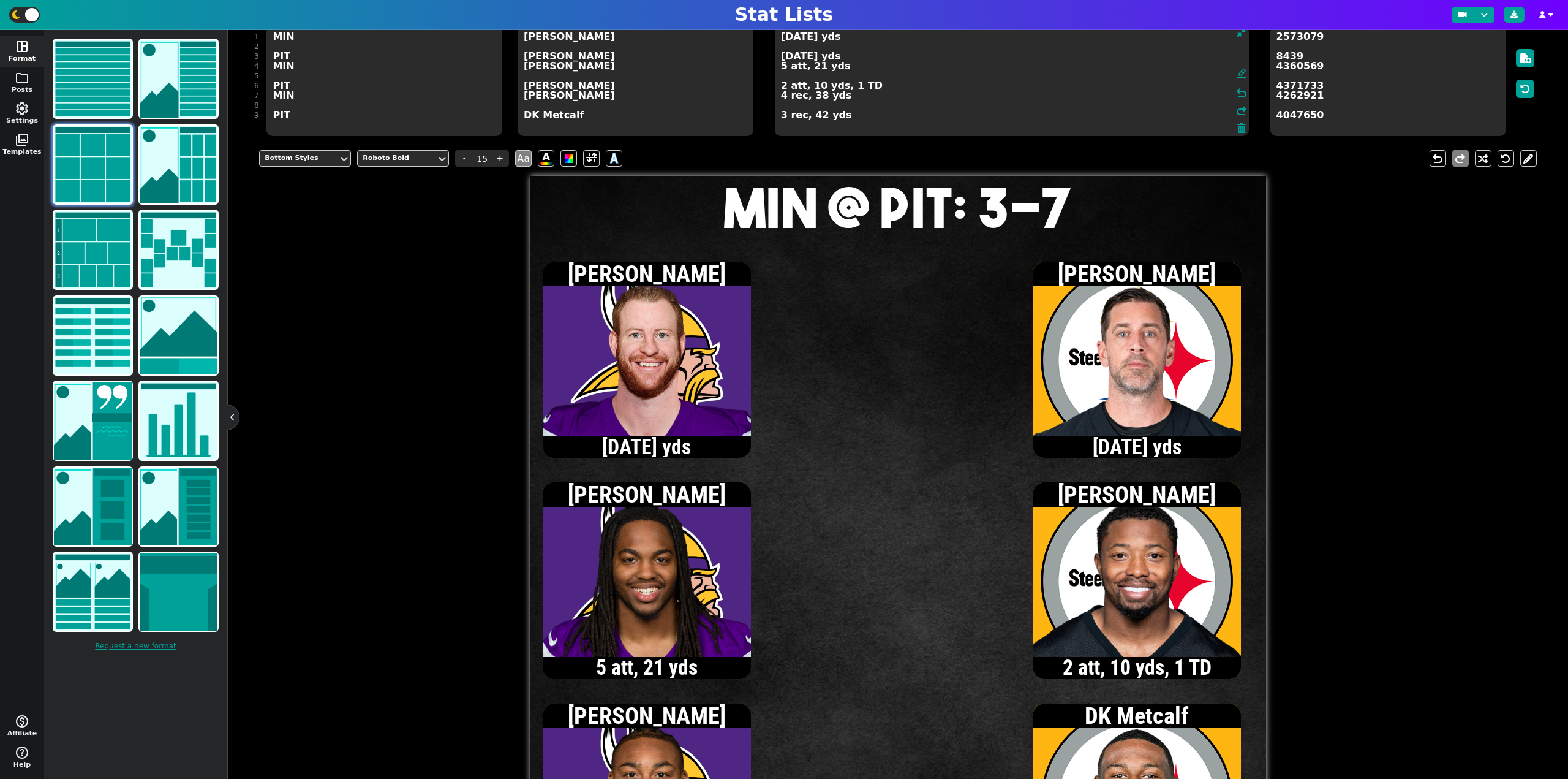
click at [781, 41] on textarea "[DATE] yds [DATE] yds 5 att, 21 yds 2 att, 10 yds, 1 TD 4 rec, 38 yds 3 rec, 42…" at bounding box center [1012, 81] width 474 height 110
click at [782, 97] on textarea "[DATE] yds [DATE] yds 5 att, 21 yds 2 att, 10 yds, 1 TD 4 rec, 38 yds 3 rec, 42…" at bounding box center [1012, 81] width 474 height 110
click at [781, 67] on textarea "[DATE] yds [DATE] yds 5 att, 21 yds 2 att, 10 yds, 1 TD 5 rec, 43 yds 3 rec, 42…" at bounding box center [1012, 81] width 474 height 110
click at [782, 58] on textarea "[DATE] yds [DATE] yds 6 att, 19 yds 2 att, 10 yds, 1 TD 5 rec, 43 yds 3 rec, 42…" at bounding box center [1012, 81] width 474 height 110
click at [782, 118] on textarea "[DATE] yds [DATE] yds, 1 TD 6 att, 19 yds 2 att, 10 yds, 1 TD 5 rec, 43 yds 3 r…" at bounding box center [1012, 81] width 474 height 110
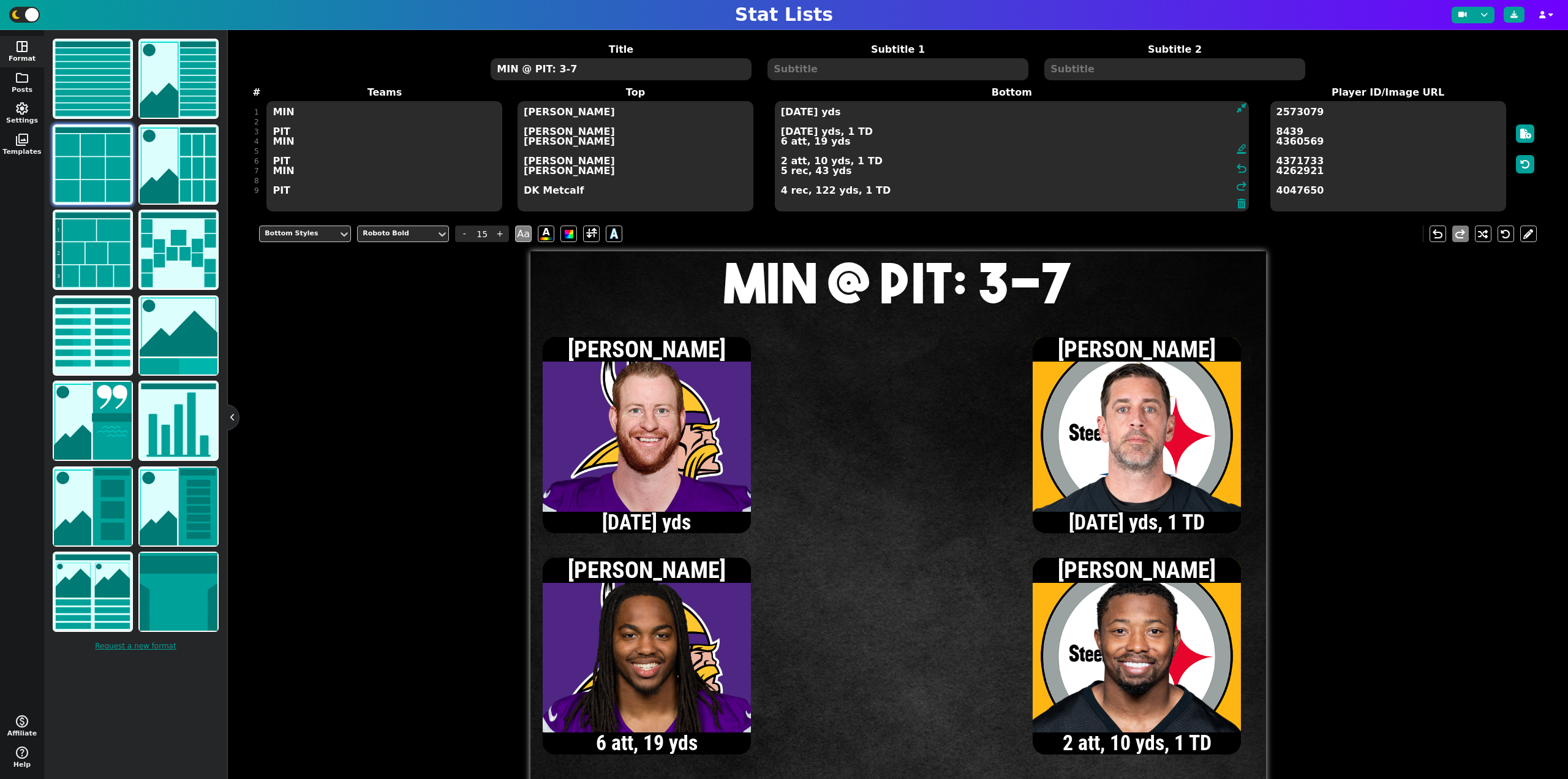
scroll to position [0, 0]
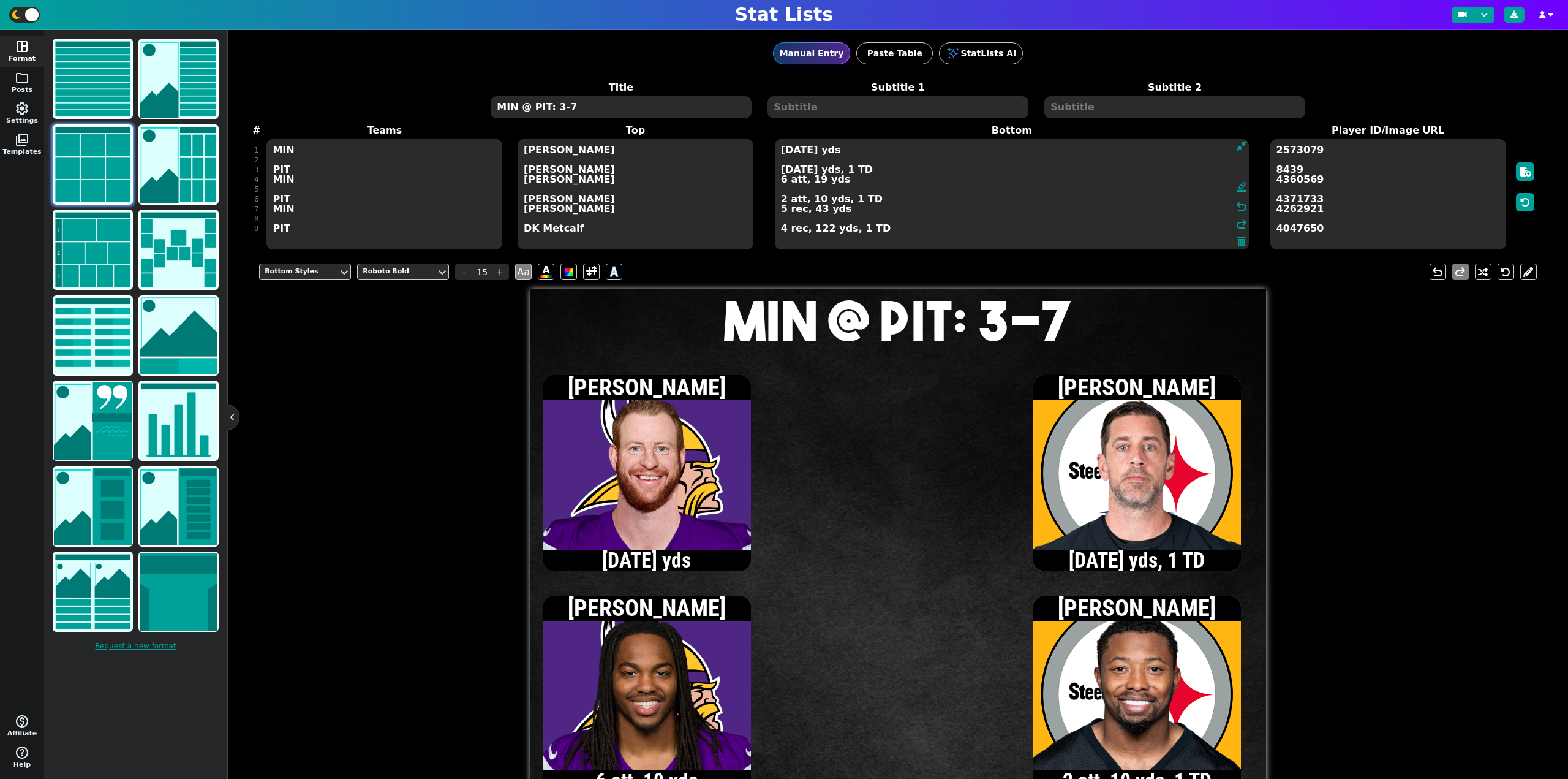
type textarea "[DATE] yds [DATE] yds, 1 TD 6 att, 19 yds 2 att, 10 yds, 1 TD 5 rec, 43 yds 4 r…"
click at [611, 106] on textarea "MIN @ PIT: 3-7" at bounding box center [620, 107] width 261 height 22
type input "20"
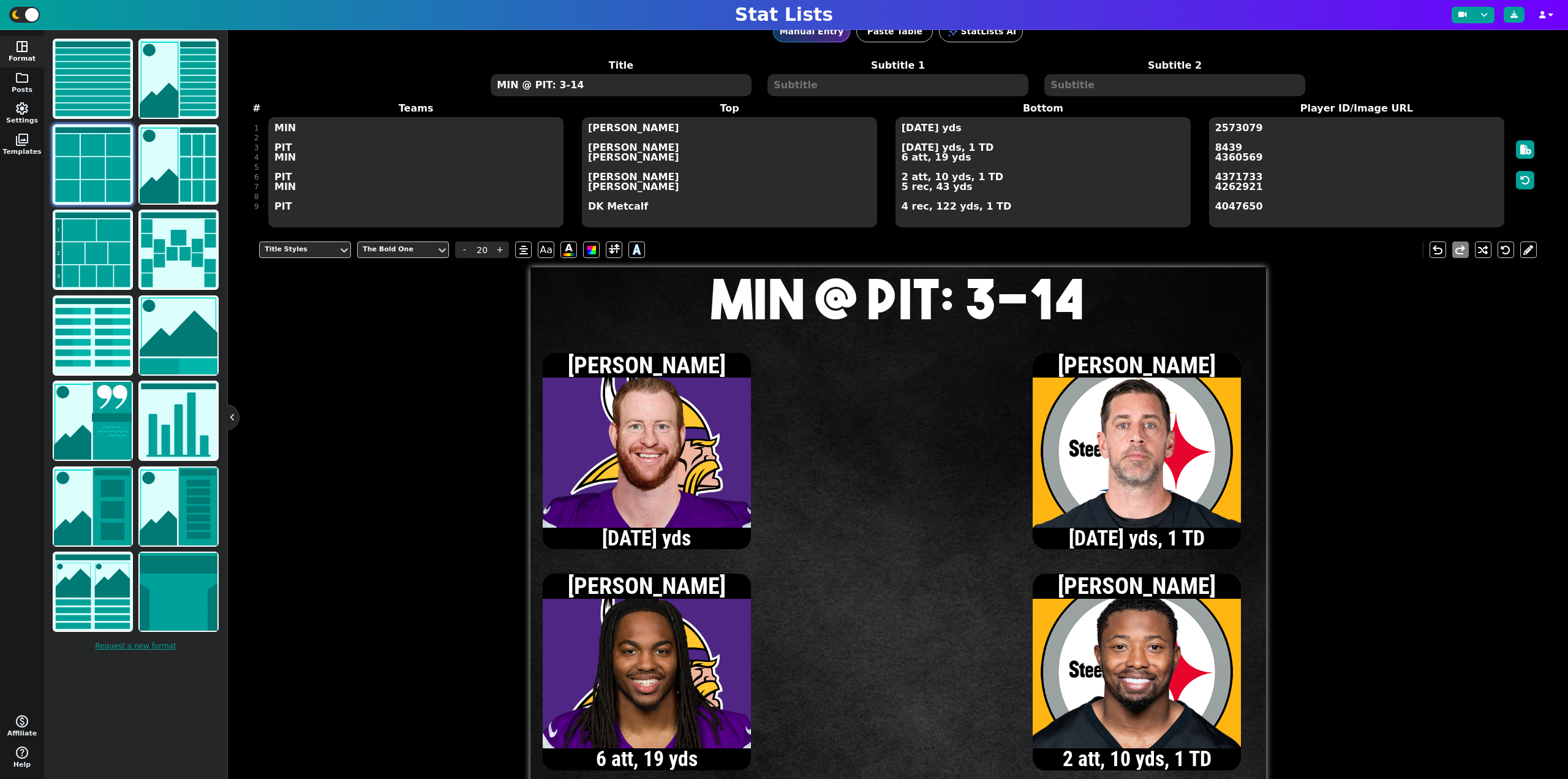
scroll to position [61, 0]
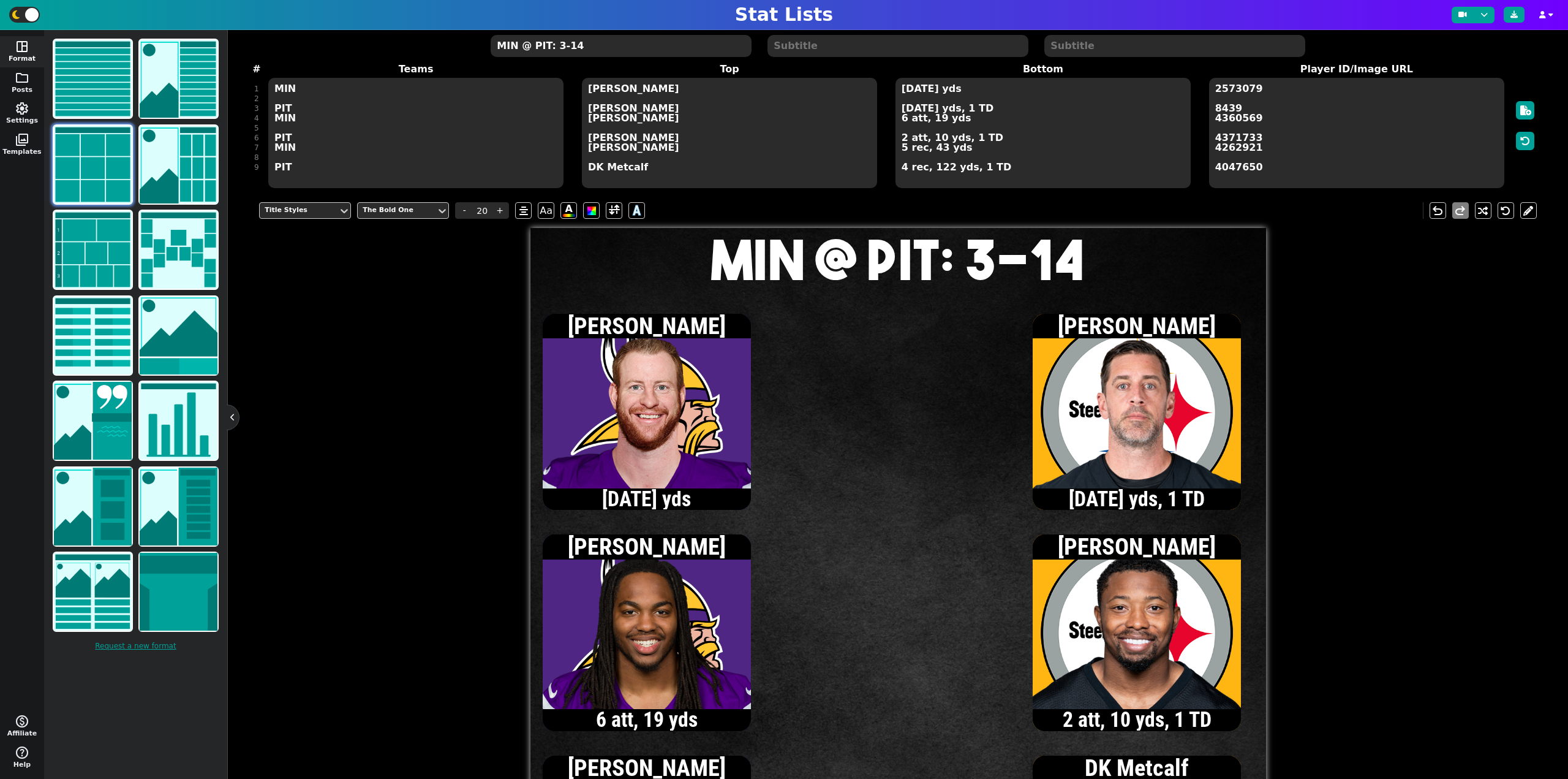
type textarea "MIN @ PIT: 3-14"
click at [902, 119] on textarea "[DATE] yds [DATE] yds, 1 TD 6 att, 19 yds 2 att, 10 yds, 1 TD 5 rec, 43 yds 4 r…" at bounding box center [1043, 133] width 295 height 110
type input "15"
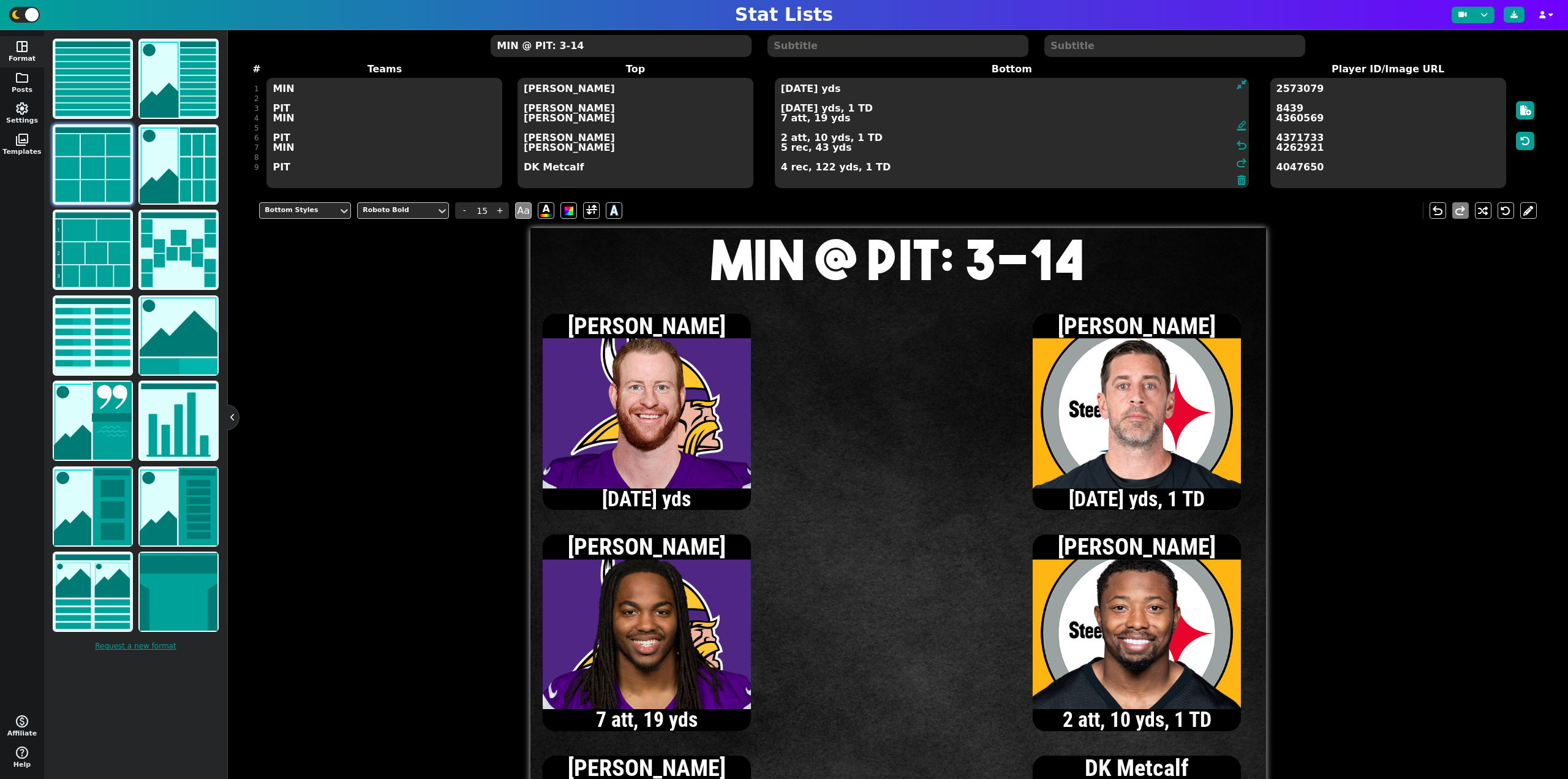
click at [781, 92] on textarea "[DATE] yds [DATE] yds, 1 TD 7 att, 19 yds 2 att, 10 yds, 1 TD 5 rec, 43 yds 4 r…" at bounding box center [1012, 133] width 474 height 110
click at [782, 94] on textarea "[DATE] yds [DATE] yds, 1 TD 7 att, 19 yds 2 att, 10 yds, 1 TD 5 rec, 43 yds 4 r…" at bounding box center [1012, 133] width 474 height 110
click at [779, 90] on textarea "[DATE] yds [DATE] yds, 1 TD 7 att, 19 yds 2 att, 10 yds, 1 TD 5 rec, 43 yds 4 r…" at bounding box center [1012, 133] width 474 height 110
click at [782, 149] on textarea "[DATE] yds [DATE] yds, 1 TD 7 att, 19 yds 2 att, 10 yds, 1 TD 5 rec, 43 yds 4 r…" at bounding box center [1012, 133] width 474 height 110
click at [782, 122] on textarea "[DATE] yds [DATE] yds, 1 TD 7 att, 19 yds 2 att, 10 yds, 1 TD 6 rec, 51 yds 4 r…" at bounding box center [1012, 133] width 474 height 110
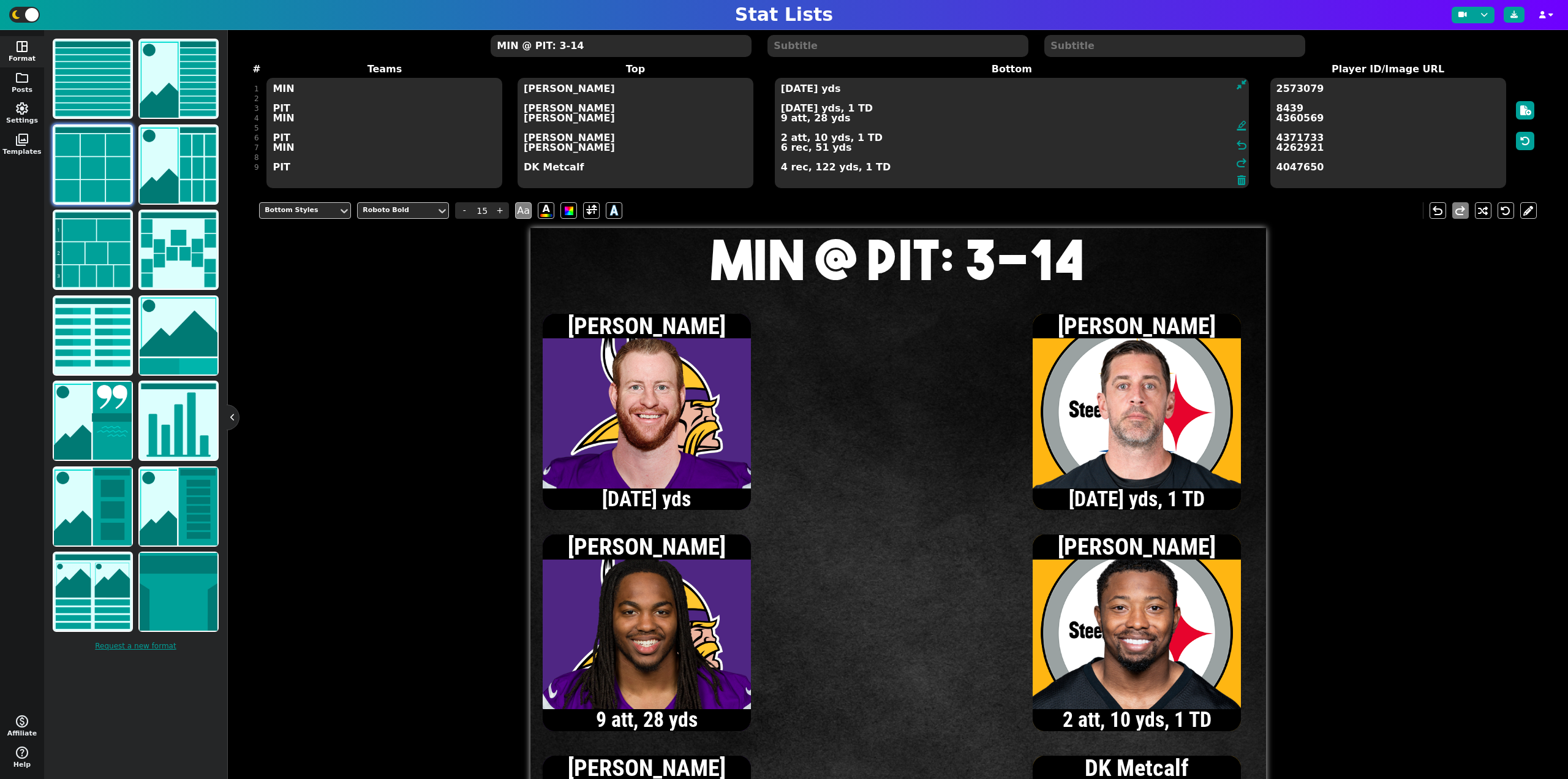
click at [789, 87] on textarea "[DATE] yds [DATE] yds, 1 TD 9 att, 28 yds 2 att, 10 yds, 1 TD 6 rec, 51 yds 4 r…" at bounding box center [1012, 133] width 474 height 110
click at [803, 88] on textarea "[DATE] yds [DATE] yds, 1 TD 9 att, 28 yds 2 att, 10 yds, 1 TD 6 rec, 51 yds 4 r…" at bounding box center [1012, 133] width 474 height 110
click at [781, 110] on textarea "[DATE] yds, 1 INT [DATE] yds, 1 TD 9 att, 28 yds 2 att, 10 yds, 1 TD 6 rec, 51 …" at bounding box center [1012, 133] width 474 height 110
type textarea "[DATE] yds, 1 INT [DATE] yds, 1 TD 9 att, 28 yds 2 att, 10 yds, 1 TD 6 rec, 51 …"
click at [465, 206] on span "-" at bounding box center [464, 210] width 18 height 17
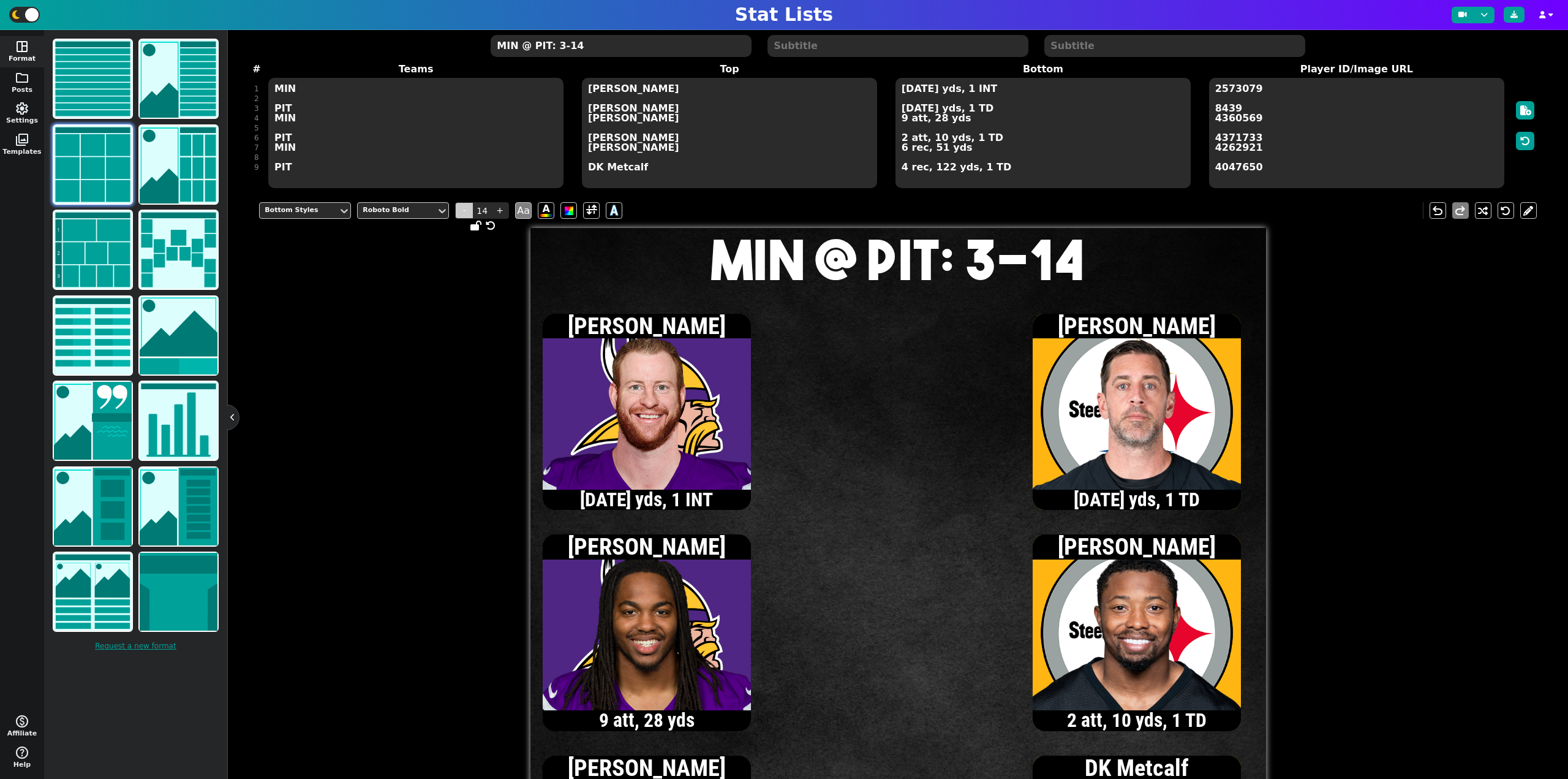
click at [465, 206] on span "-" at bounding box center [464, 210] width 18 height 17
type input "13"
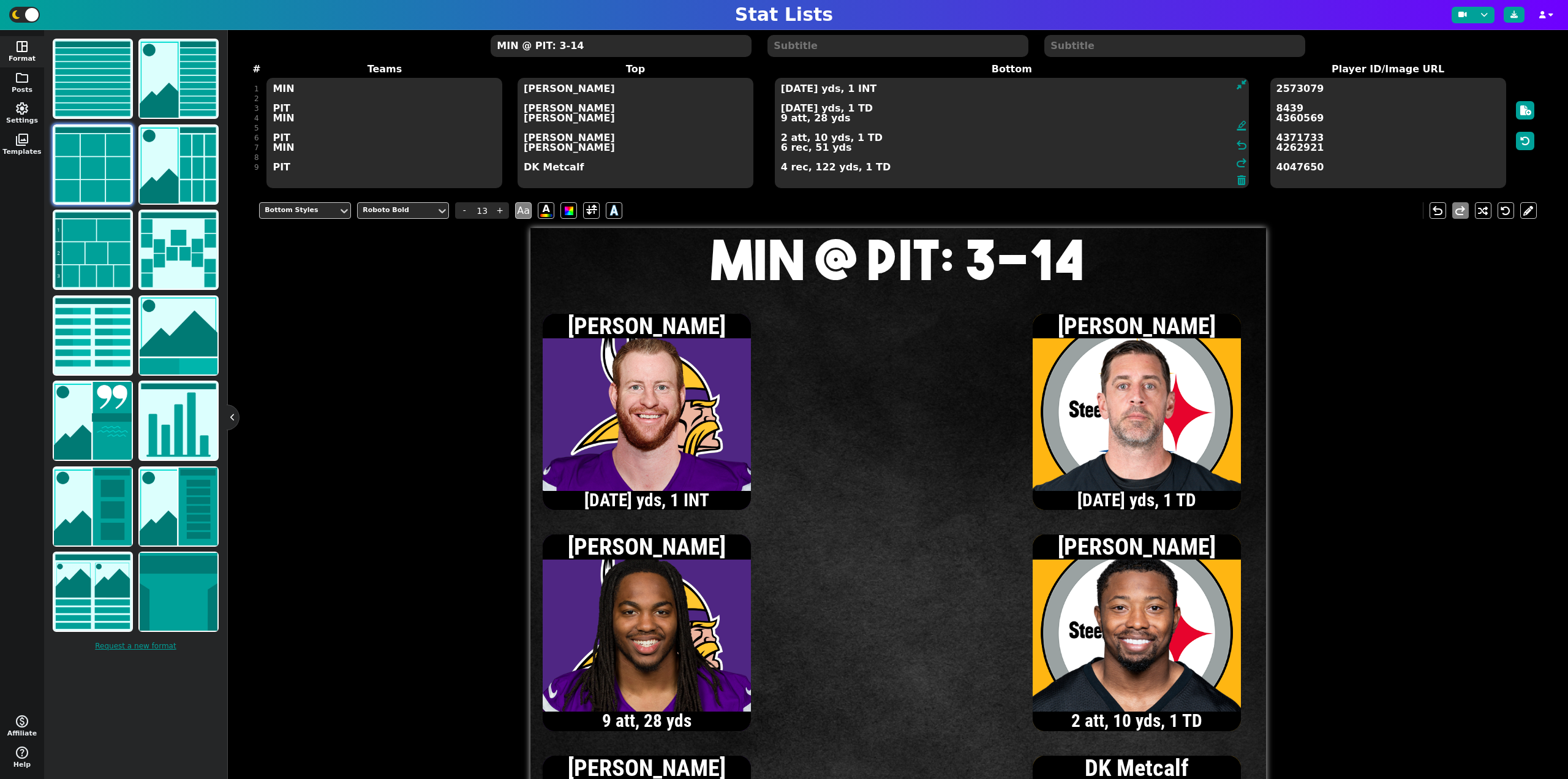
click at [901, 138] on textarea "[DATE] yds, 1 INT [DATE] yds, 1 TD 9 att, 28 yds 2 att, 10 yds, 1 TD 6 rec, 51 …" at bounding box center [1012, 133] width 474 height 110
click at [803, 110] on textarea "[DATE] yds, 1 INT [DATE] yds, 1 TD 9 att, 28 yds 3 att, 14 yds, 1 TD 6 rec, 51 …" at bounding box center [1012, 133] width 474 height 110
click at [781, 138] on textarea "[DATE] yds, 1 INT [DATE] yds, 1 TD 9 att, 28 yds 3 att, 14 yds, 1 TD 6 rec, 51 …" at bounding box center [1012, 133] width 474 height 110
click at [787, 109] on textarea "[DATE] yds, 1 INT [DATE] yds, 1 TD 9 att, 28 yds 5 att, 24 yds, 1 TD 6 rec, 51 …" at bounding box center [1012, 133] width 474 height 110
click at [788, 108] on textarea "[DATE] yds, 1 INT 11/13, 157 yds, 1 TD 9 att, 28 yds 5 att, 24 yds, 1 TD 6 rec,…" at bounding box center [1012, 133] width 474 height 110
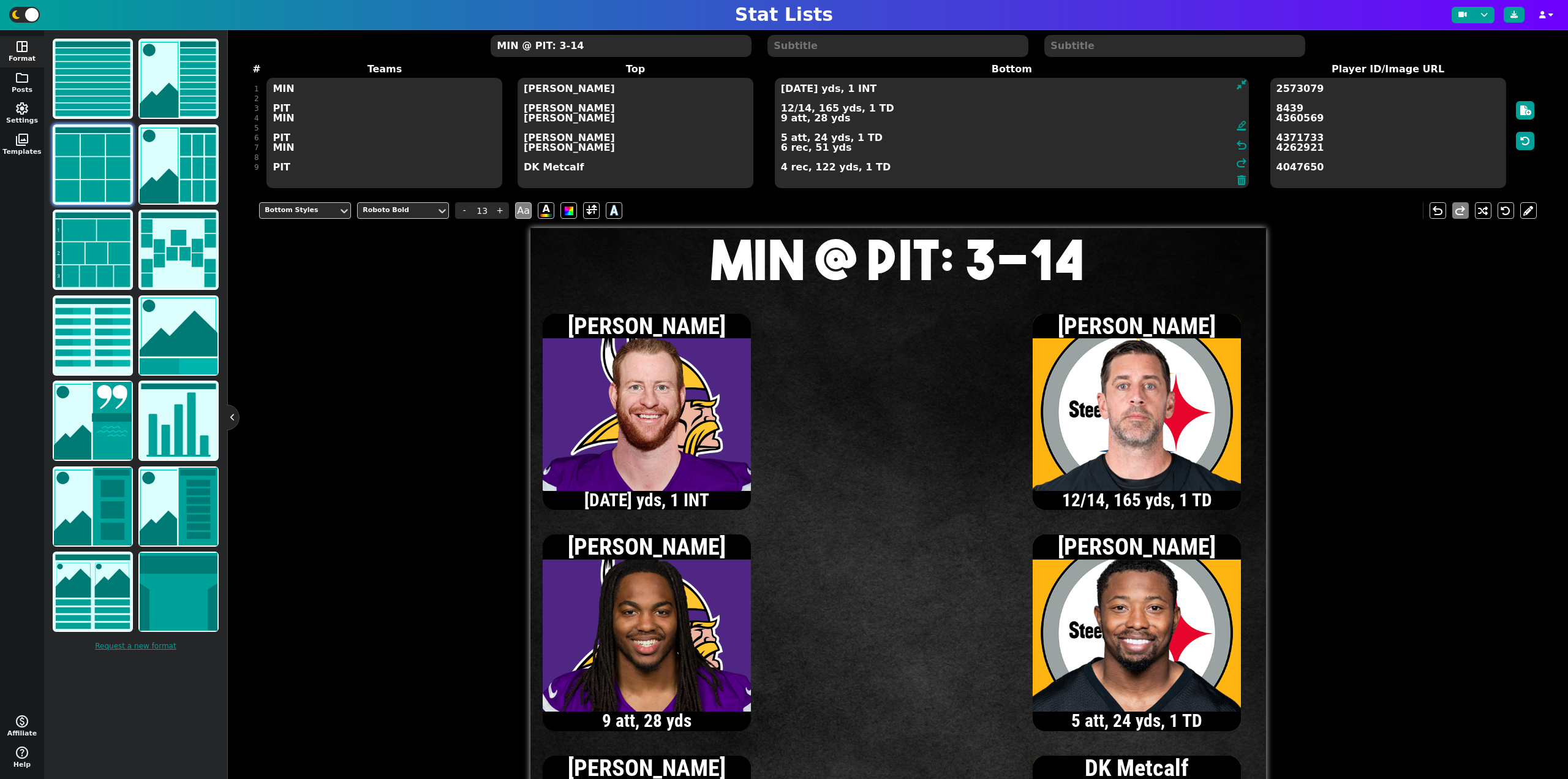
click at [788, 90] on textarea "[DATE] yds, 1 INT 12/14, 165 yds, 1 TD 9 att, 28 yds 5 att, 24 yds, 1 TD 6 rec,…" at bounding box center [1012, 133] width 474 height 110
click at [787, 89] on textarea "12/13, 103 yds, 1 INT 12/14, 165 yds, 1 TD 9 att, 28 yds 5 att, 24 yds, 1 TD 6 …" at bounding box center [1012, 133] width 474 height 110
click at [782, 147] on textarea "13/15, 120 yds, 1 INT 12/14, 165 yds, 1 TD 9 att, 28 yds 5 att, 24 yds, 1 TD 6 …" at bounding box center [1012, 133] width 474 height 110
click at [787, 89] on textarea "13/15, 120 yds, 1 INT 12/14, 165 yds, 1 TD 9 att, 28 yds 5 att, 24 yds, 1 TD 7 …" at bounding box center [1012, 133] width 474 height 110
click at [788, 88] on textarea "14/16, 127 yds, 1 INT 12/14, 165 yds, 1 TD 9 att, 28 yds 5 att, 24 yds, 1 TD 7 …" at bounding box center [1012, 133] width 474 height 110
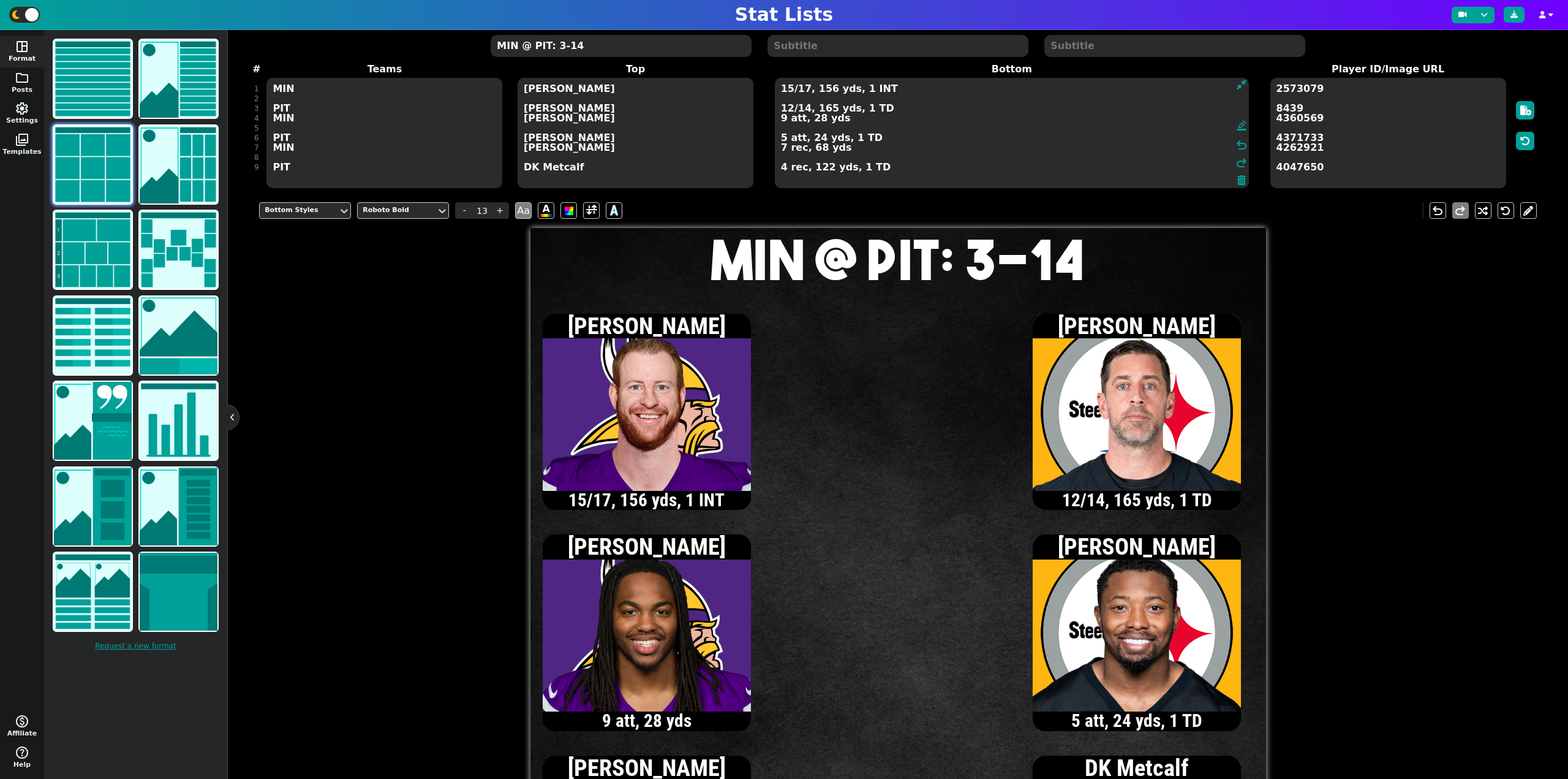
click at [783, 150] on textarea "15/17, 156 yds, 1 INT 12/14, 165 yds, 1 TD 9 att, 28 yds 5 att, 24 yds, 1 TD 7 …" at bounding box center [1012, 133] width 474 height 110
click at [789, 92] on textarea "15/17, 156 yds, 1 INT 12/14, 165 yds, 1 TD 9 att, 28 yds 5 att, 24 yds, 1 TD 8 …" at bounding box center [1012, 133] width 474 height 110
click at [802, 89] on textarea "16/18, 154 yds, 1 INT 12/14, 165 yds, 1 TD 9 att, 28 yds 5 att, 24 yds, 1 TD 8 …" at bounding box center [1012, 133] width 474 height 110
type textarea "16/20, 154 yds, 1 INT 12/14, 165 yds, 1 TD 9 att, 28 yds 5 att, 24 yds, 1 TD 8 …"
click at [560, 47] on textarea "MIN @ PIT: 3-14" at bounding box center [620, 46] width 261 height 22
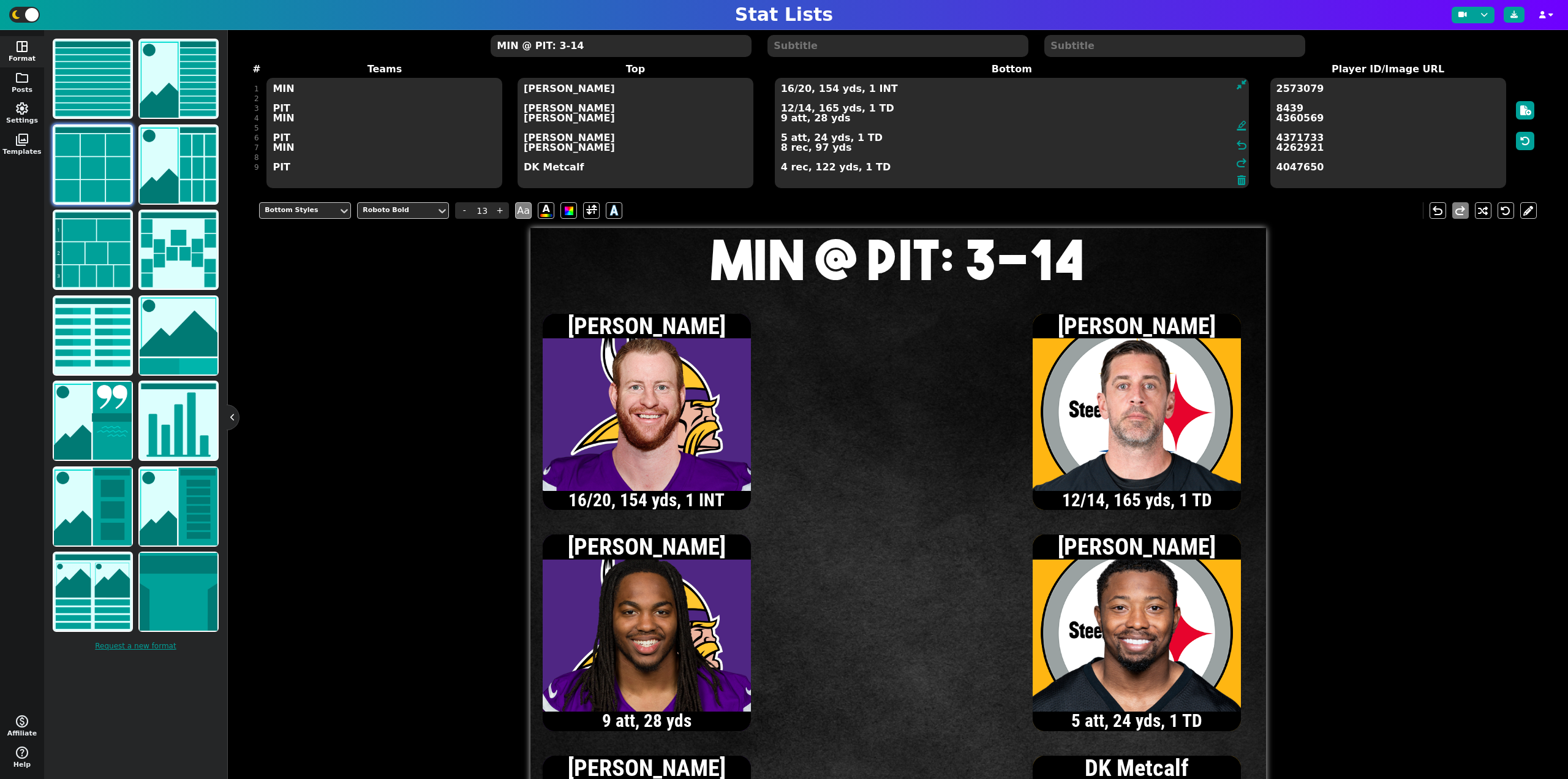
type input "20"
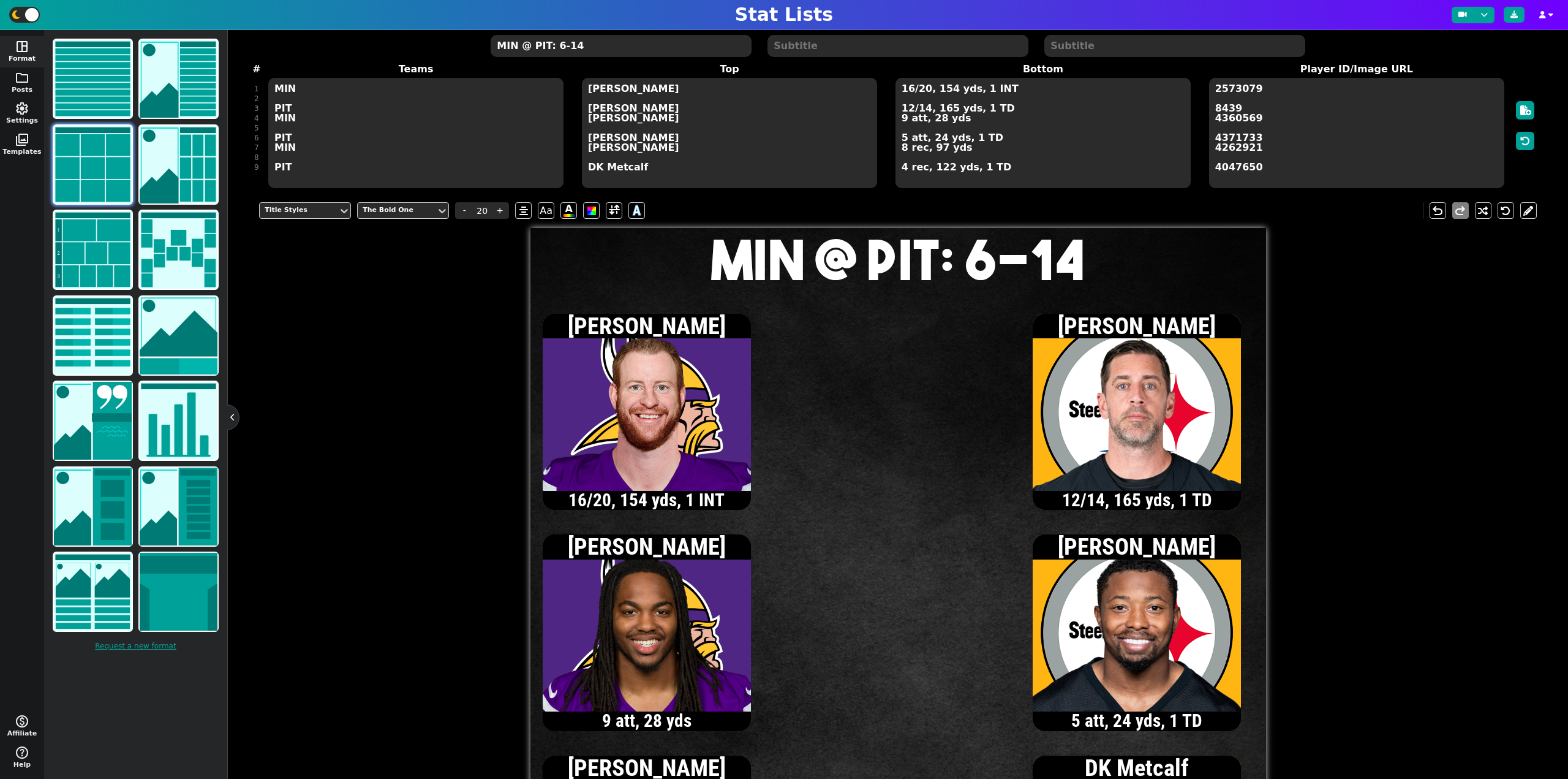
type textarea "MIN @ PIT: 6-14"
click at [1035, 130] on textarea "16/20, 154 yds, 1 INT 12/14, 165 yds, 1 TD 9 att, 28 yds 5 att, 24 yds, 1 TD 8 …" at bounding box center [1043, 133] width 295 height 110
type input "13"
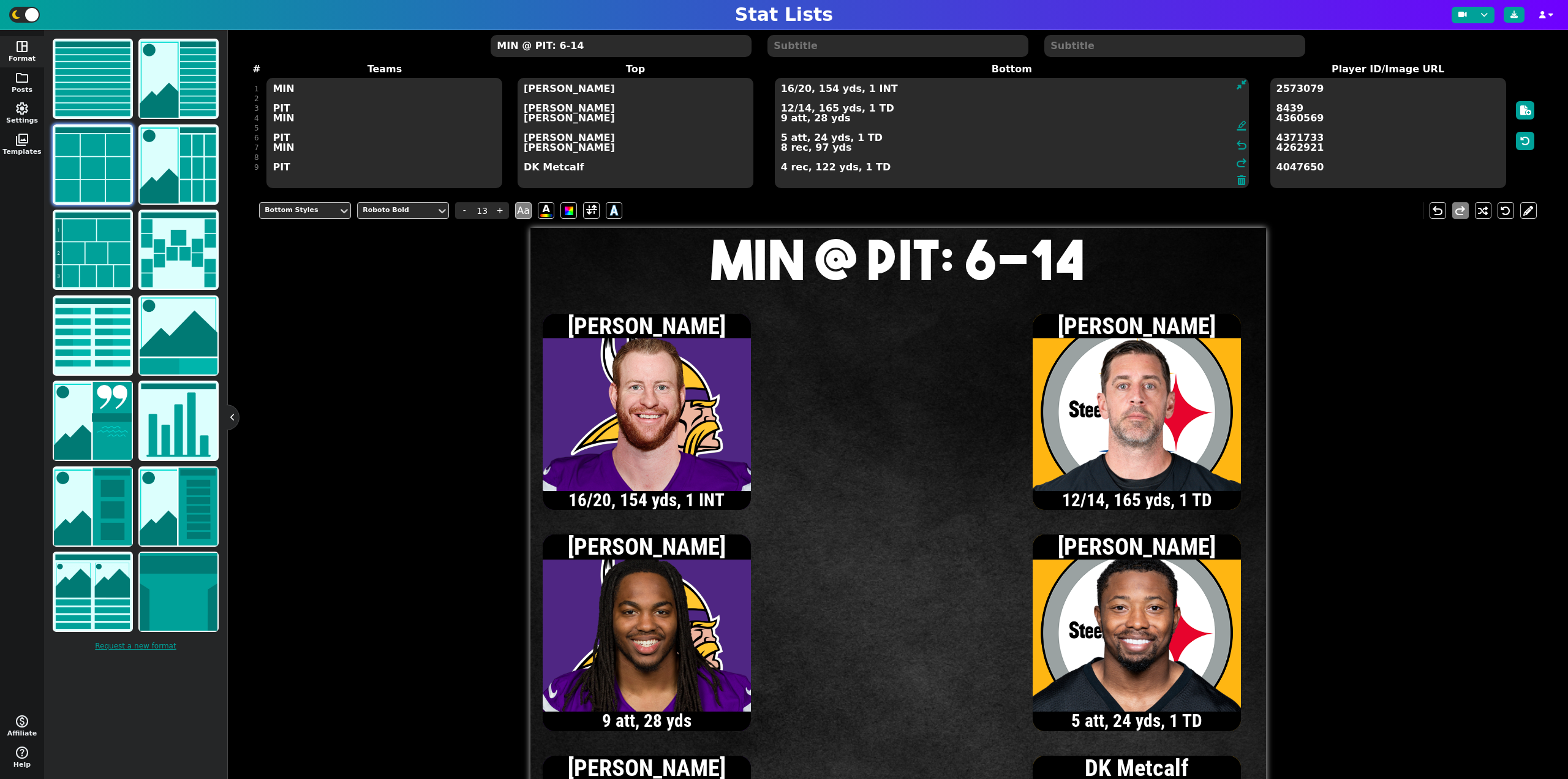
click at [781, 117] on textarea "16/20, 154 yds, 1 INT 12/14, 165 yds, 1 TD 9 att, 28 yds 5 att, 24 yds, 1 TD 8 …" at bounding box center [1012, 133] width 474 height 110
click at [789, 88] on textarea "16/20, 154 yds, 1 INT 12/14, 165 yds, 1 TD 10 att, 31 yds 5 att, 24 yds, 1 TD 8…" at bounding box center [1012, 133] width 474 height 110
click at [780, 138] on textarea "17/21, 150 yds, 1 INT 12/14, 165 yds, 1 TD 10 att, 31 yds 5 att, 24 yds, 1 TD 8…" at bounding box center [1012, 133] width 474 height 110
click at [803, 89] on textarea "17/21, 150 yds, 1 INT 12/14, 165 yds, 1 TD 10 att, 31 yds 8 att, 31 yds, 1 TD 8…" at bounding box center [1012, 133] width 474 height 110
click at [786, 119] on textarea "17/22, 150 yds, 1 INT 12/14, 165 yds, 1 TD 10 att, 31 yds 8 att, 31 yds, 1 TD 8…" at bounding box center [1012, 133] width 474 height 110
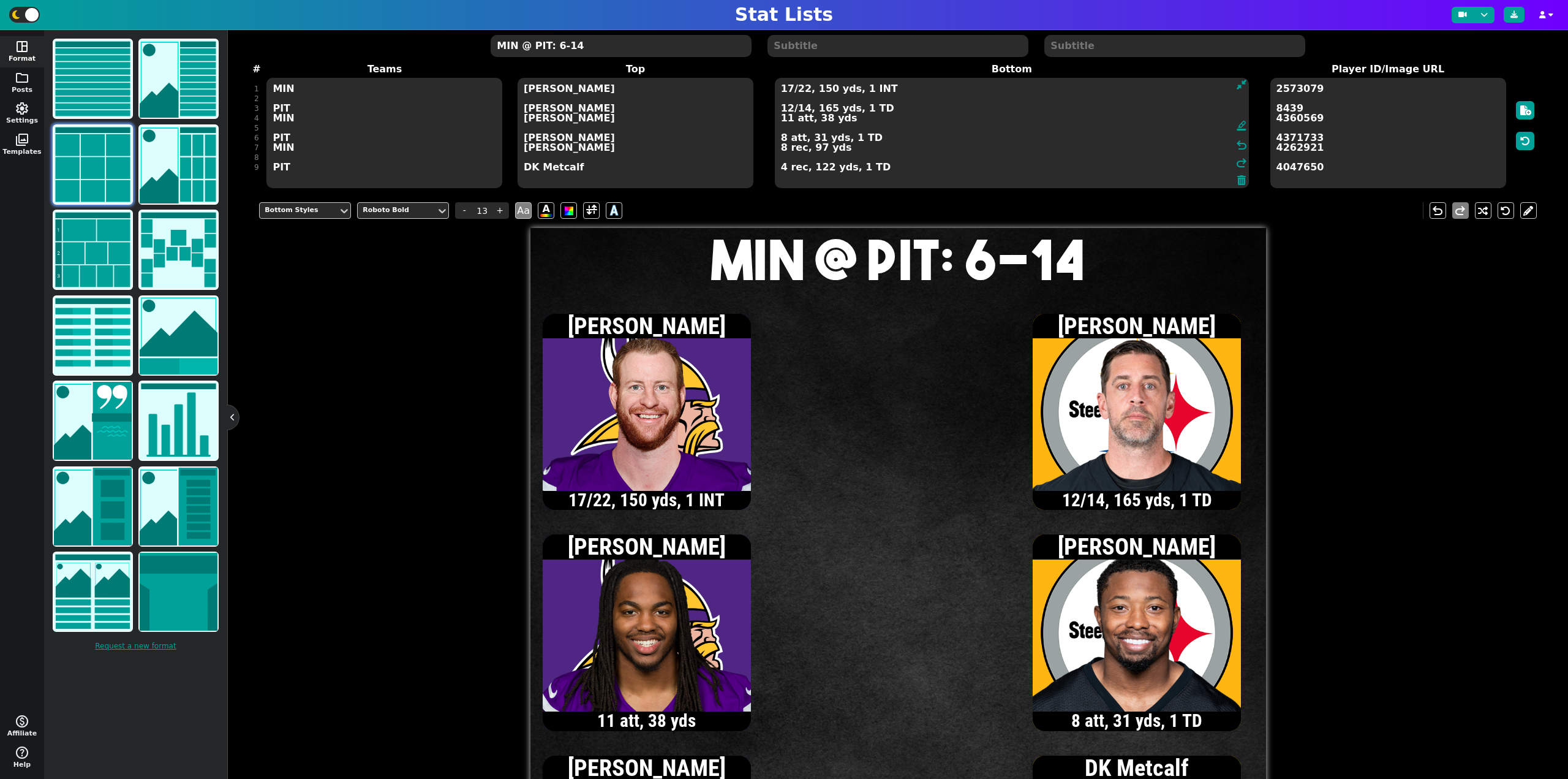
click at [787, 88] on textarea "17/22, 150 yds, 1 INT 12/14, 165 yds, 1 TD 11 att, 38 yds 8 att, 31 yds, 1 TD 8…" at bounding box center [1012, 133] width 474 height 110
click at [786, 122] on textarea "18/23, 155 yds, 1 INT 12/14, 165 yds, 1 TD 11 att, 38 yds 8 att, 31 yds, 1 TD 8…" at bounding box center [1012, 133] width 474 height 110
click at [786, 90] on textarea "18/23, 155 yds, 1 INT 12/14, 165 yds, 1 TD 12 att, 46 yds 8 att, 31 yds, 1 TD 8…" at bounding box center [1012, 133] width 474 height 110
click at [802, 91] on textarea "19/24, 168 yds, 1 INT 12/14, 165 yds, 1 TD 12 att, 46 yds 8 att, 31 yds, 1 TD 8…" at bounding box center [1012, 133] width 474 height 110
click at [788, 109] on textarea "19/26, 168 yds, 2 INT 12/14, 165 yds, 1 TD 12 att, 46 yds 8 att, 31 yds, 1 TD 8…" at bounding box center [1012, 133] width 474 height 110
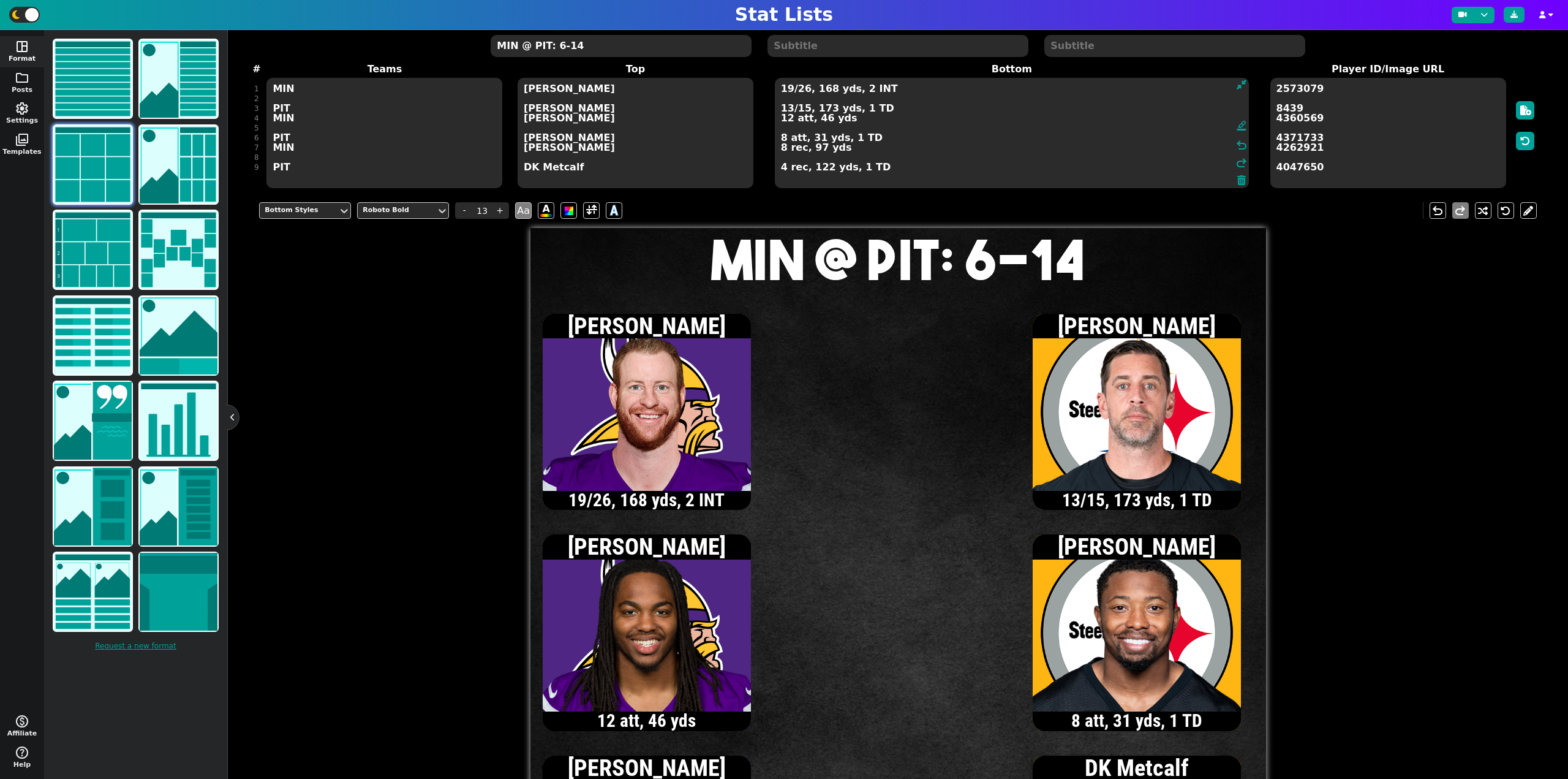
click at [782, 137] on textarea "19/26, 168 yds, 2 INT 13/15, 173 yds, 1 TD 12 att, 46 yds 8 att, 31 yds, 1 TD 8…" at bounding box center [1012, 133] width 474 height 110
type textarea "19/26, 168 yds, 2 INT 13/15, 173 yds, 1 TD 12 att, 46 yds 12 att, 58 yds, 2 TD …"
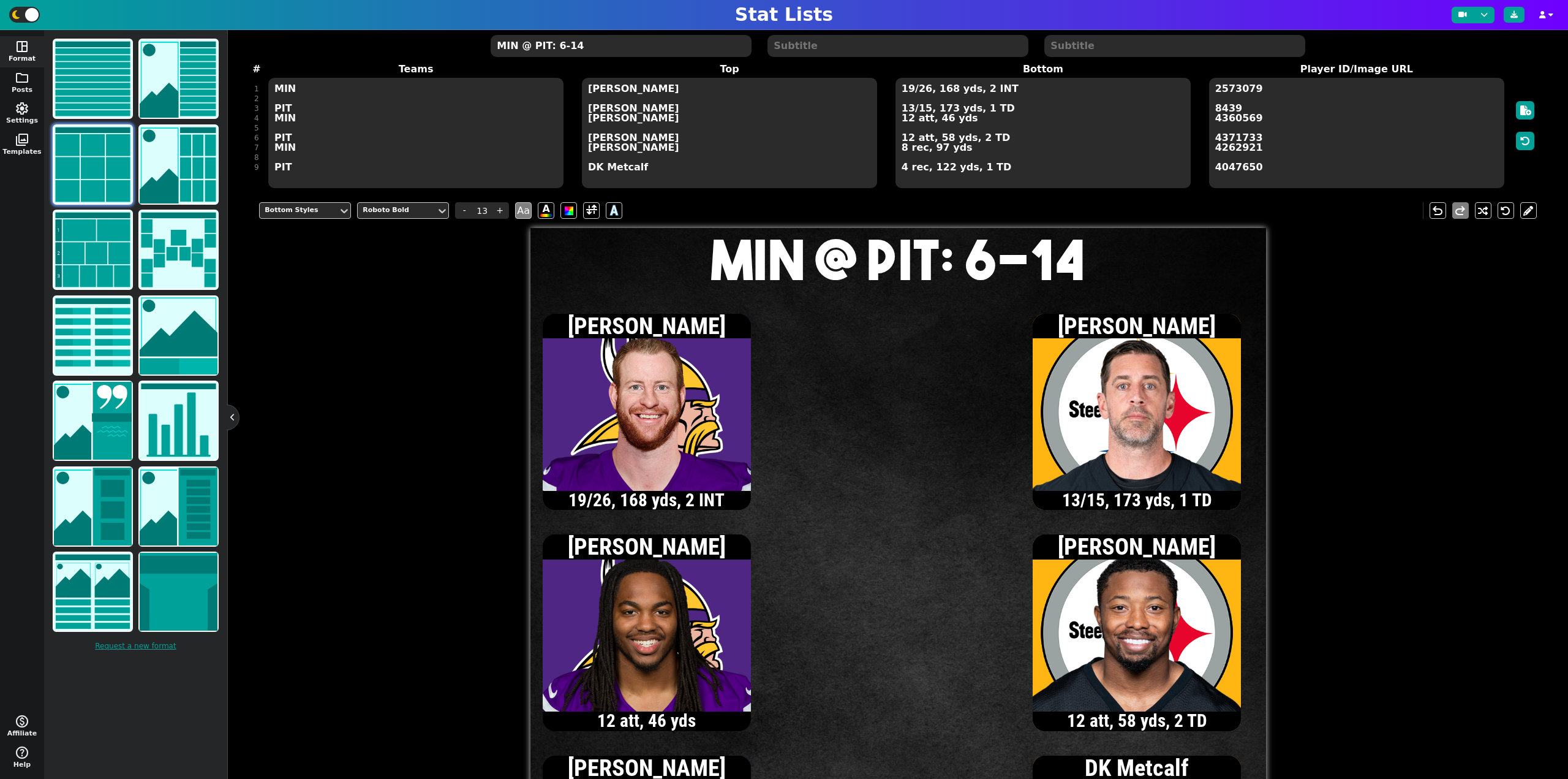
click at [597, 46] on textarea "MIN @ PIT: 6-14" at bounding box center [620, 46] width 261 height 22
type input "20"
type textarea "MIN @ PIT: 6-21"
click at [1030, 89] on textarea "19/26, 168 yds, 2 INT 13/15, 173 yds, 1 TD 12 att, 46 yds 12 att, 58 yds, 2 TD …" at bounding box center [1043, 133] width 295 height 110
type input "13"
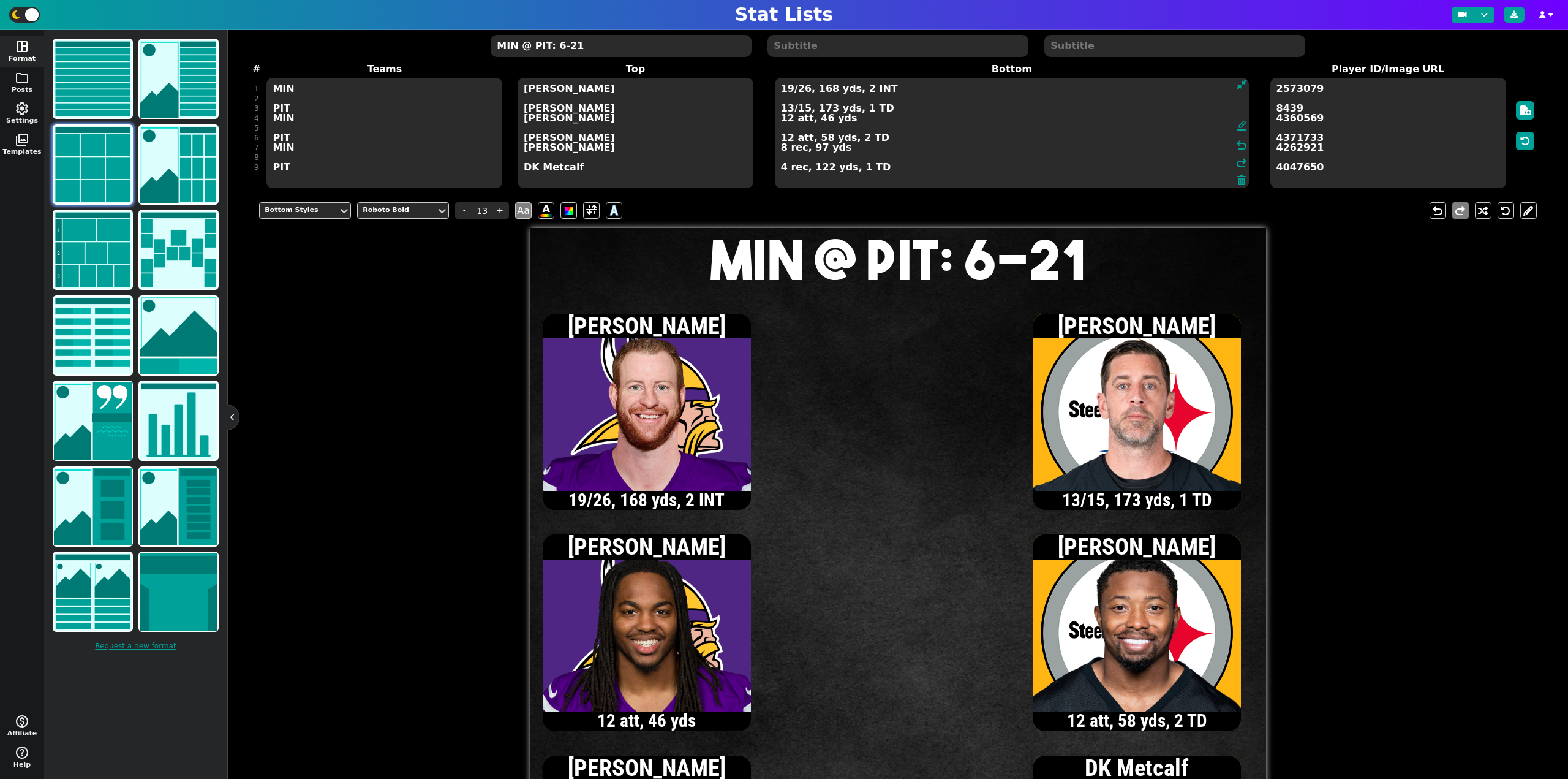
click at [803, 90] on textarea "19/26, 168 yds, 2 INT 13/15, 173 yds, 1 TD 12 att, 46 yds 12 att, 58 yds, 2 TD …" at bounding box center [1012, 133] width 474 height 110
click at [788, 119] on textarea "19/27, 168 yds, 2 INT 13/15, 173 yds, 1 TD 12 att, 46 yds 12 att, 58 yds, 2 TD …" at bounding box center [1012, 133] width 474 height 110
click at [786, 109] on textarea "19/27, 168 yds, 2 INT 13/15, 173 yds, 1 TD 13 att, 47 yds 12 att, 58 yds, 2 TD …" at bounding box center [1012, 133] width 474 height 110
click at [780, 171] on textarea "19/27, 168 yds, 2 INT 14/16, 177 yds, 1 TD 13 att, 47 yds 12 att, 58 yds, 2 TD …" at bounding box center [1012, 133] width 474 height 110
click at [788, 108] on textarea "19/27, 168 yds, 2 INT 14/16, 177 yds, 1 TD 13 att, 47 yds 12 att, 58 yds, 2 TD …" at bounding box center [1012, 133] width 474 height 110
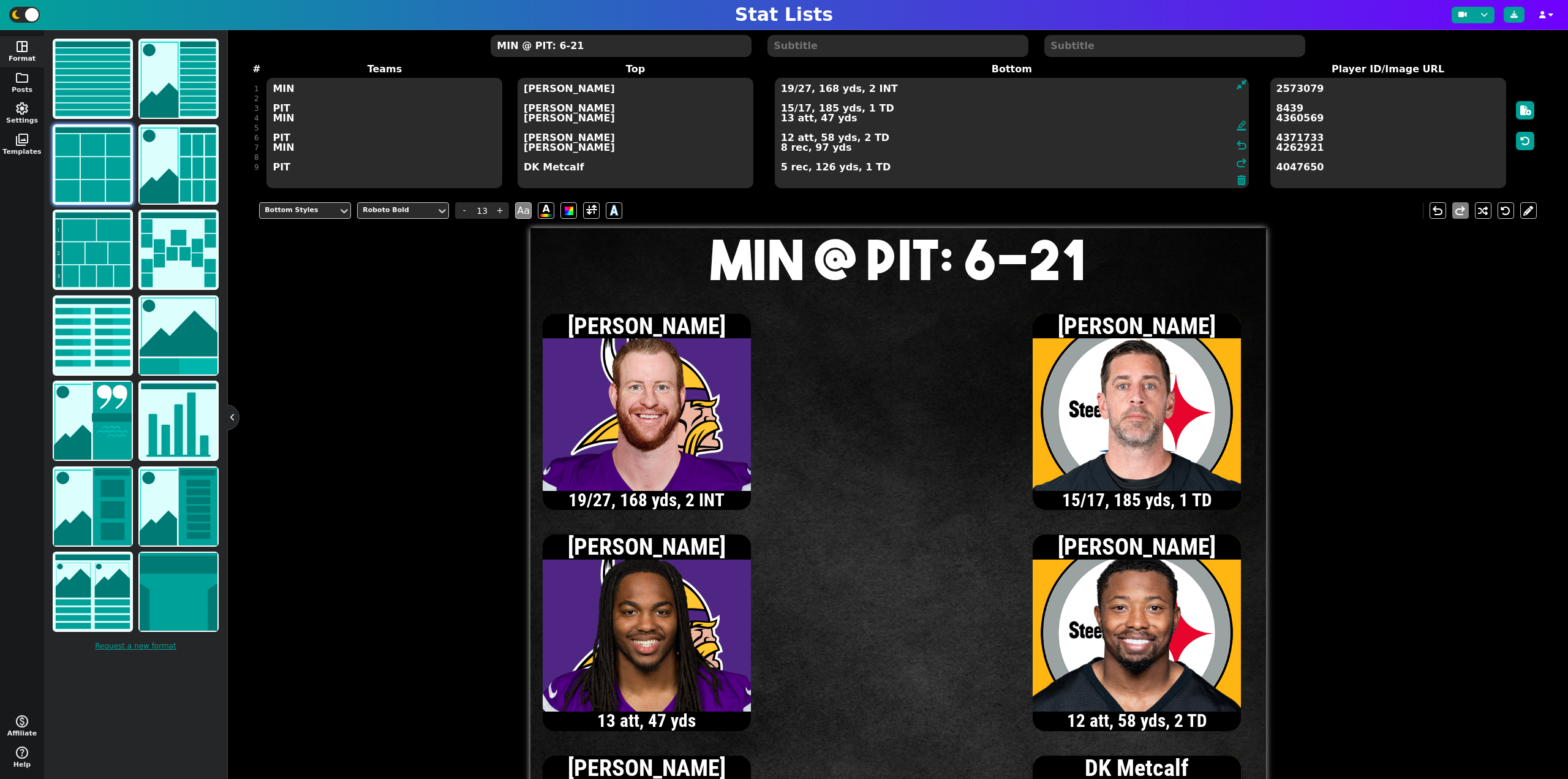
click at [803, 109] on textarea "19/27, 168 yds, 2 INT 15/17, 185 yds, 1 TD 13 att, 47 yds 12 att, 58 yds, 2 TD …" at bounding box center [1012, 133] width 474 height 110
type textarea "19/27, 168 yds, 2 INT 15/18, 185 yds, 1 TD 13 att, 47 yds 12 att, 58 yds, 2 TD …"
click at [613, 45] on textarea "MIN @ PIT: 6-21" at bounding box center [620, 46] width 261 height 22
type input "20"
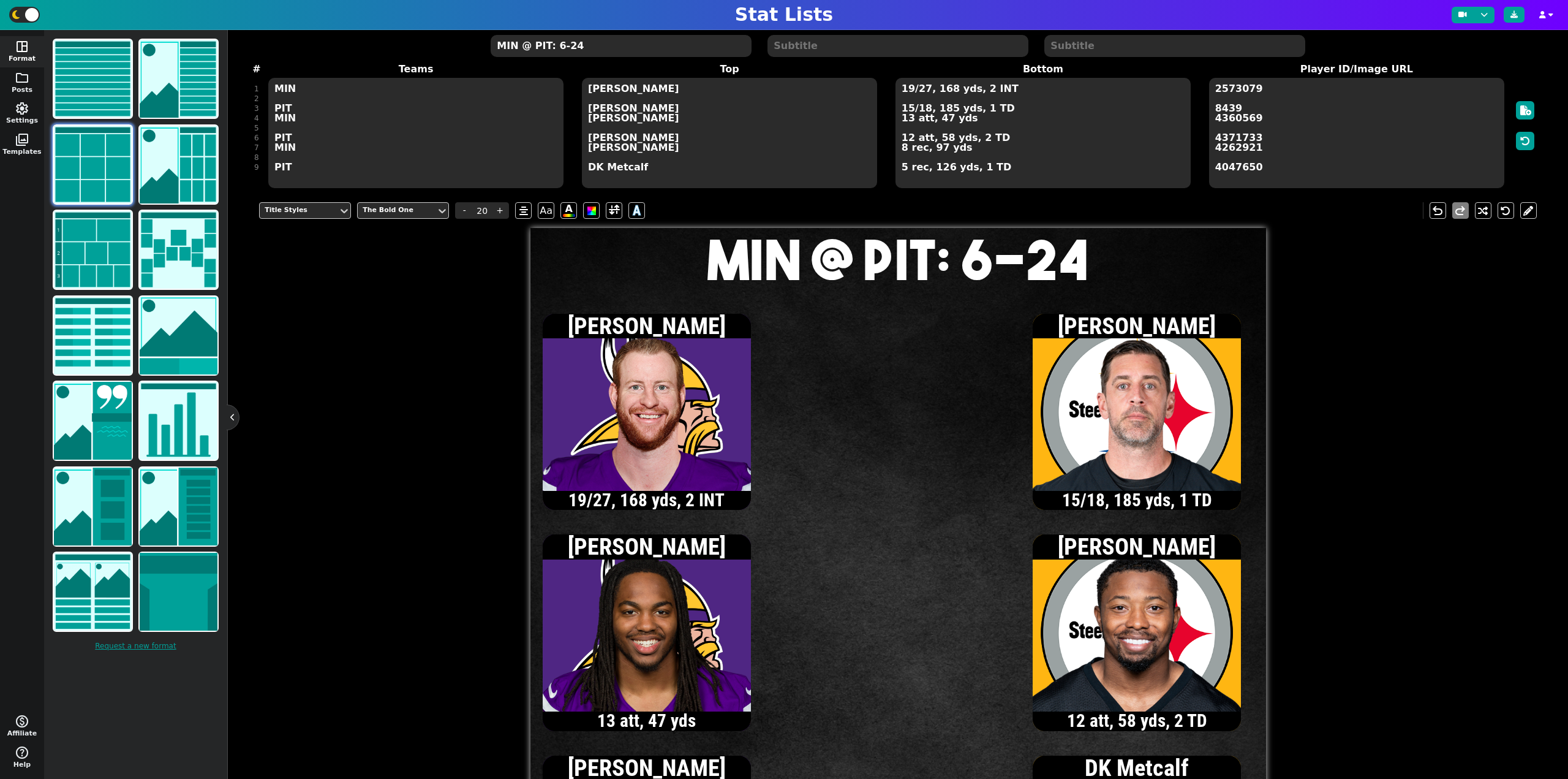
type textarea "MIN @ PIT: 6-24"
click at [1004, 88] on textarea "19/27, 168 yds, 2 INT 15/18, 185 yds, 1 TD 13 att, 47 yds 12 att, 58 yds, 2 TD …" at bounding box center [1043, 133] width 295 height 110
type input "13"
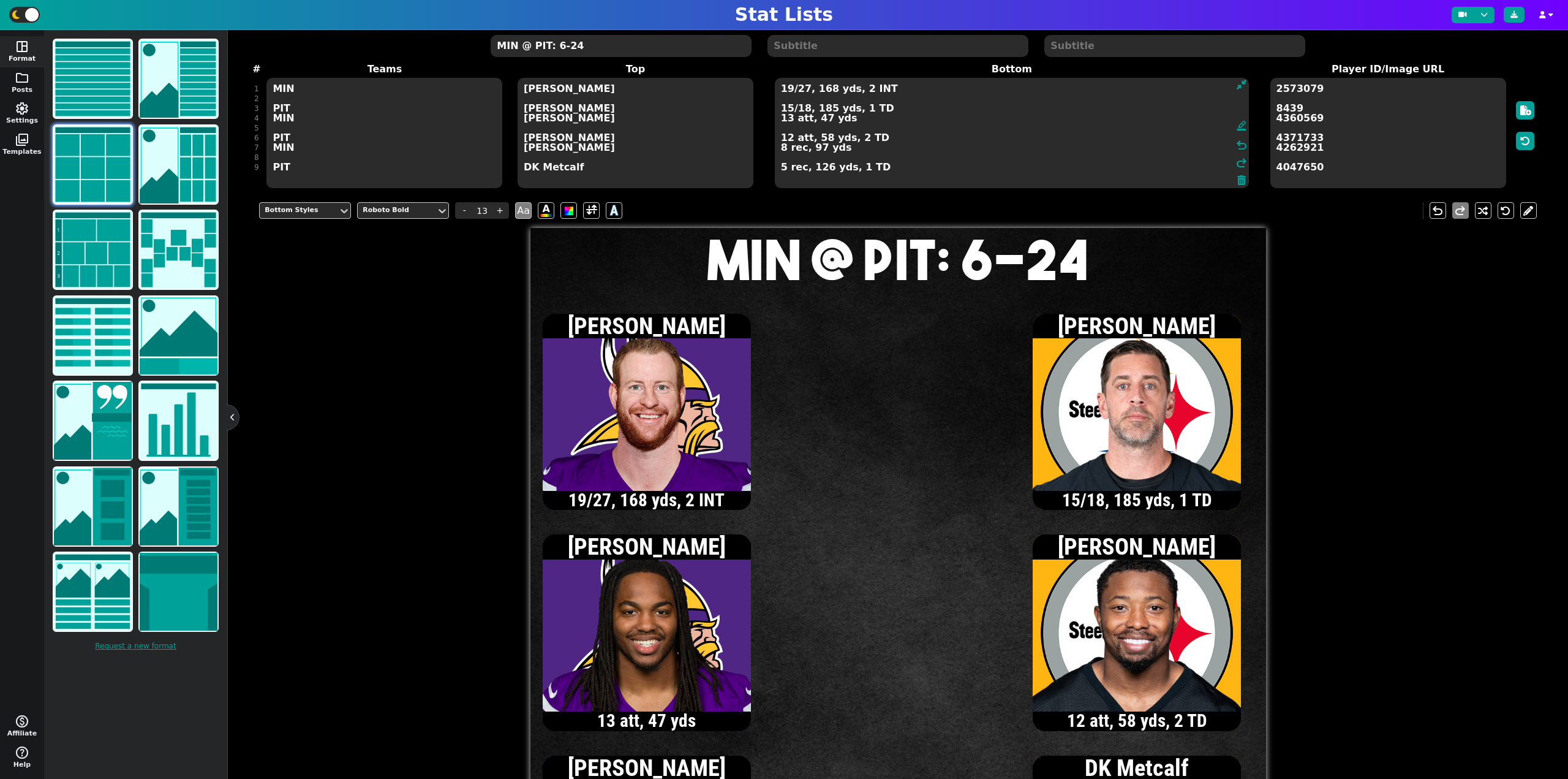
click at [788, 89] on textarea "19/27, 168 yds, 2 INT 15/18, 185 yds, 1 TD 13 att, 47 yds 12 att, 58 yds, 2 TD …" at bounding box center [1012, 133] width 474 height 110
click at [786, 119] on textarea "20/28, 174 yds, 2 INT 15/18, 185 yds, 1 TD 13 att, 47 yds 12 att, 58 yds, 2 TD …" at bounding box center [1012, 133] width 474 height 110
click at [787, 89] on textarea "20/28, 174 yds, 2 INT 15/18, 185 yds, 1 TD 14 att, 52 yds 12 att, 58 yds, 2 TD …" at bounding box center [1012, 133] width 474 height 110
click at [787, 89] on textarea "21/29, 180 yds, 2 INT 15/18, 185 yds, 1 TD 14 att, 52 yds 12 att, 58 yds, 2 TD …" at bounding box center [1012, 133] width 474 height 110
click at [782, 150] on textarea "22/30, 198 yds, 2 INT 15/18, 185 yds, 1 TD 14 att, 52 yds 12 att, 58 yds, 2 TD …" at bounding box center [1012, 133] width 474 height 110
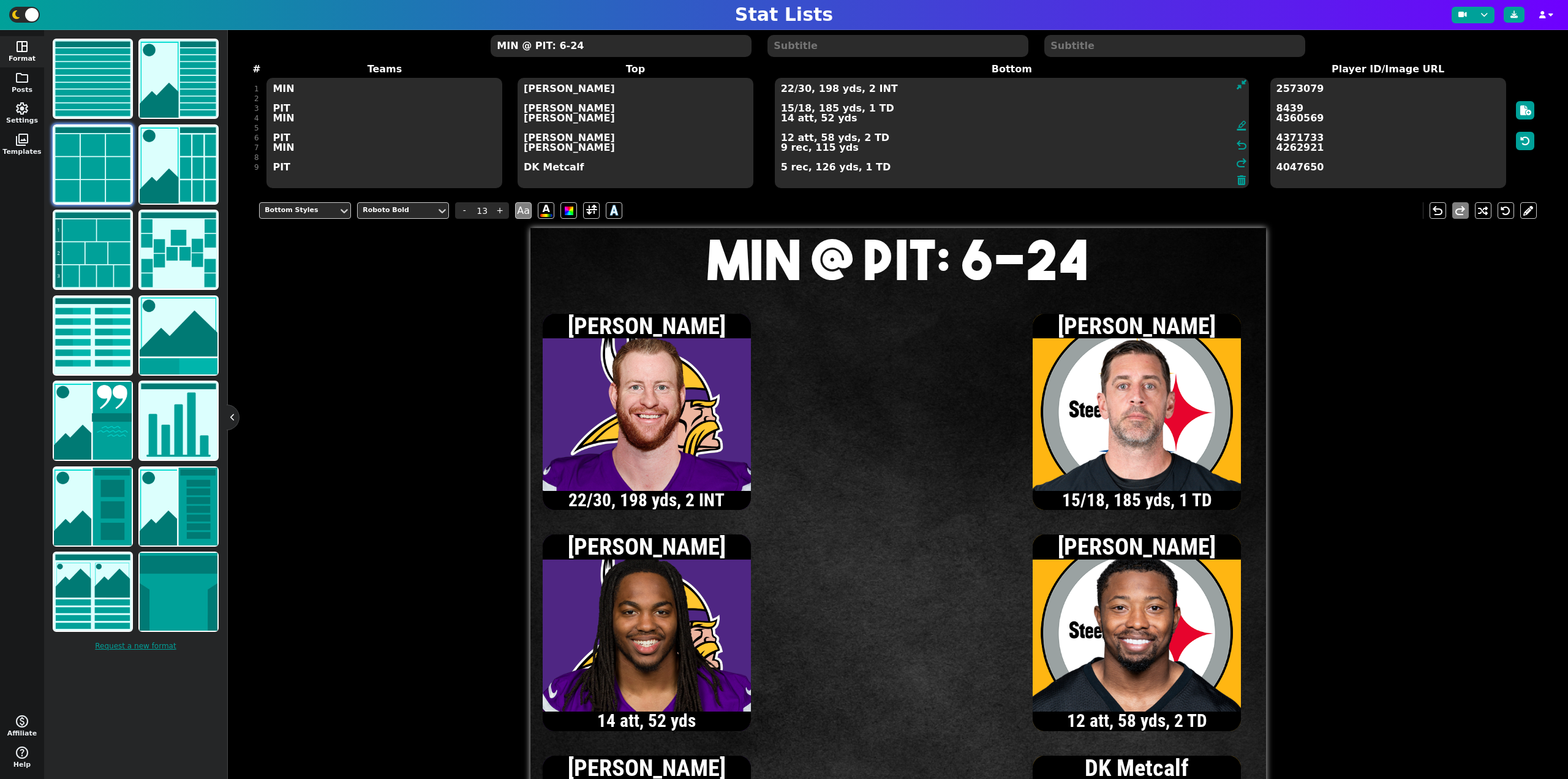
click at [788, 89] on textarea "22/30, 198 yds, 2 INT 15/18, 185 yds, 1 TD 14 att, 52 yds 12 att, 58 yds, 2 TD …" at bounding box center [1012, 133] width 474 height 110
click at [786, 89] on textarea "23/32, 210 yds, 2 INT 15/18, 185 yds, 1 TD 14 att, 52 yds 12 att, 58 yds, 2 TD …" at bounding box center [1012, 133] width 474 height 110
click at [787, 91] on textarea "24/33, 217 yds, 2 INT 15/18, 185 yds, 1 TD 14 att, 52 yds 12 att, 58 yds, 2 TD …" at bounding box center [1012, 133] width 474 height 110
type textarea "25/35, 233 yds, 1 TD, 2 INT 15/18, 185 yds, 1 TD 14 att, 52 yds 12 att, 58 yds,…"
click at [558, 47] on textarea "MIN @ PIT: 6-24" at bounding box center [620, 46] width 261 height 22
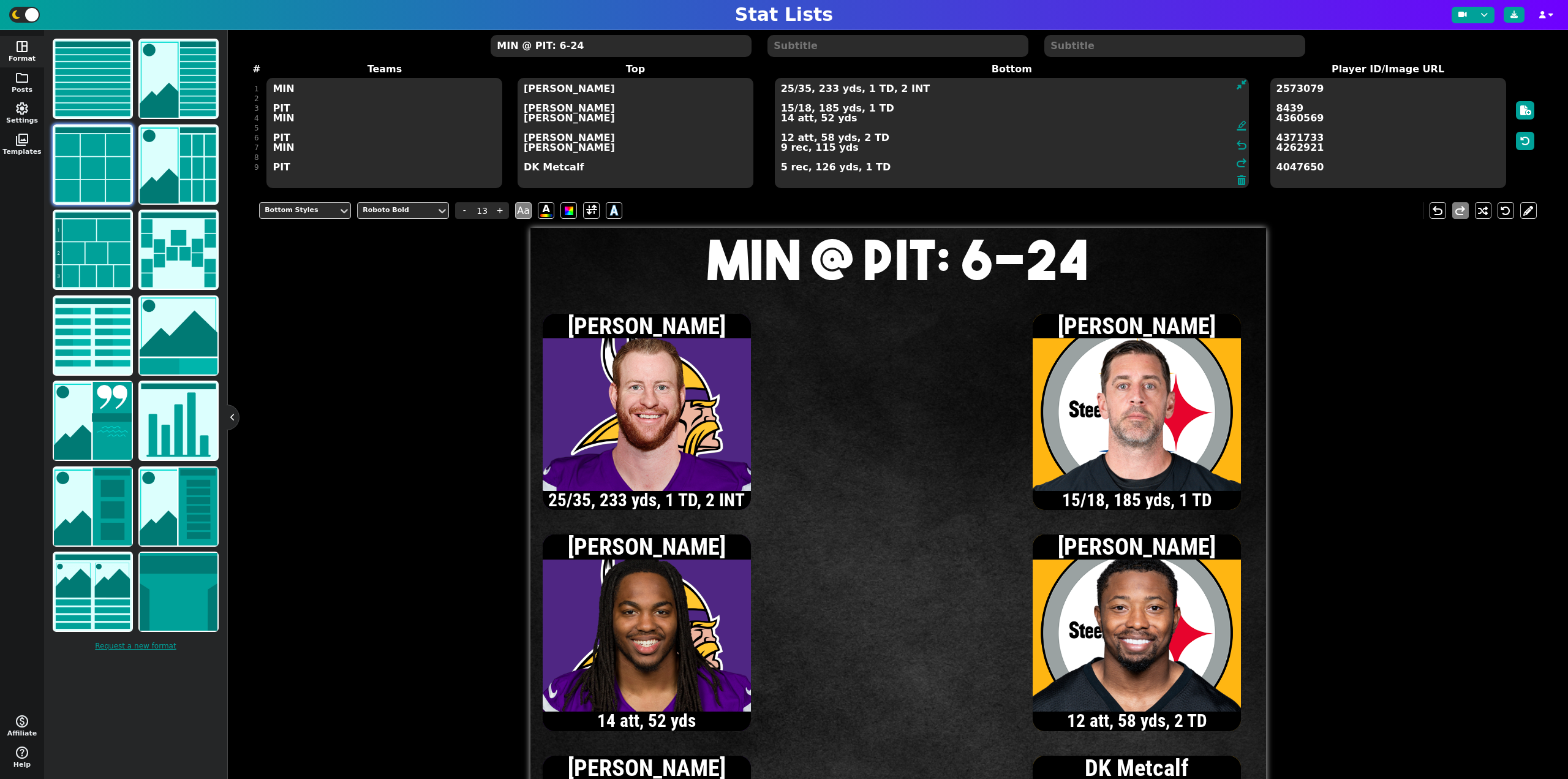
type input "20"
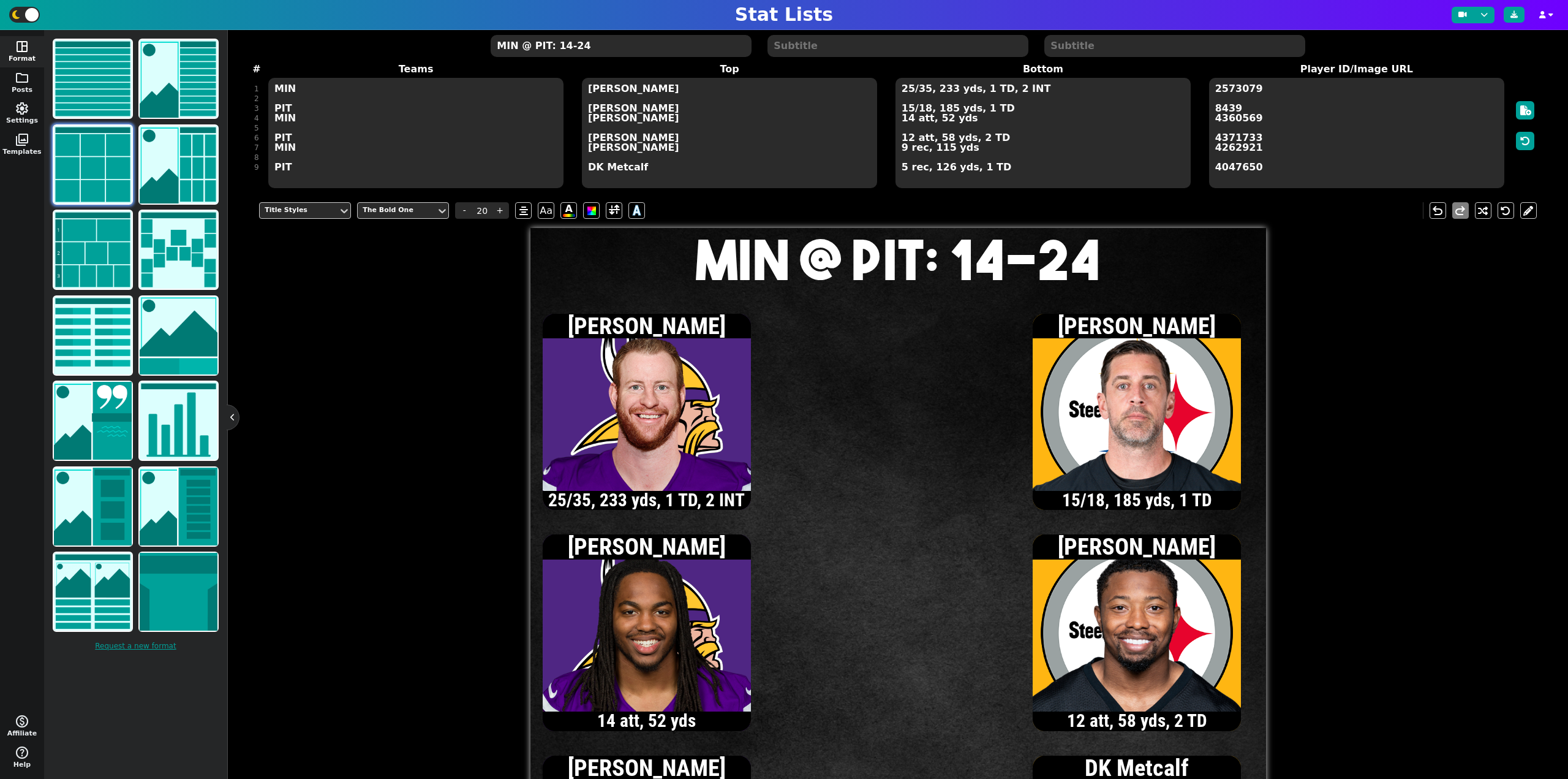
type textarea "MIN @ PIT: 14-24"
